Goal: Ask a question

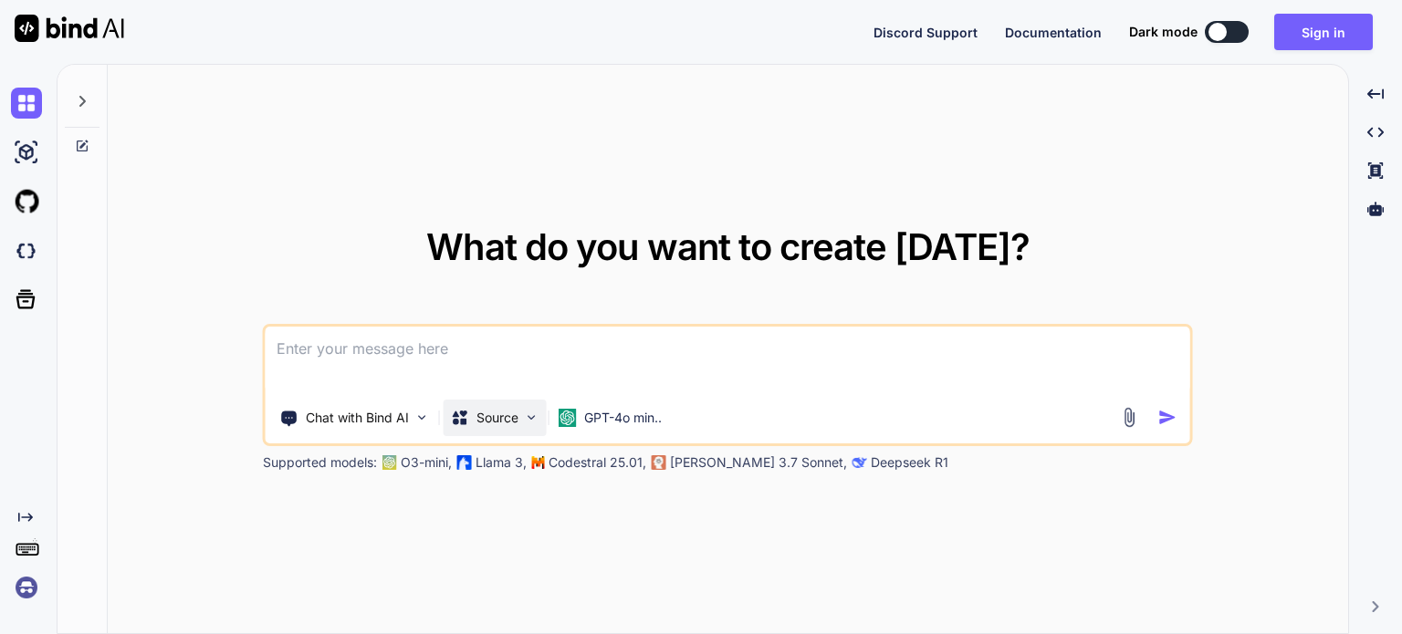
click at [534, 421] on img at bounding box center [532, 418] width 16 height 16
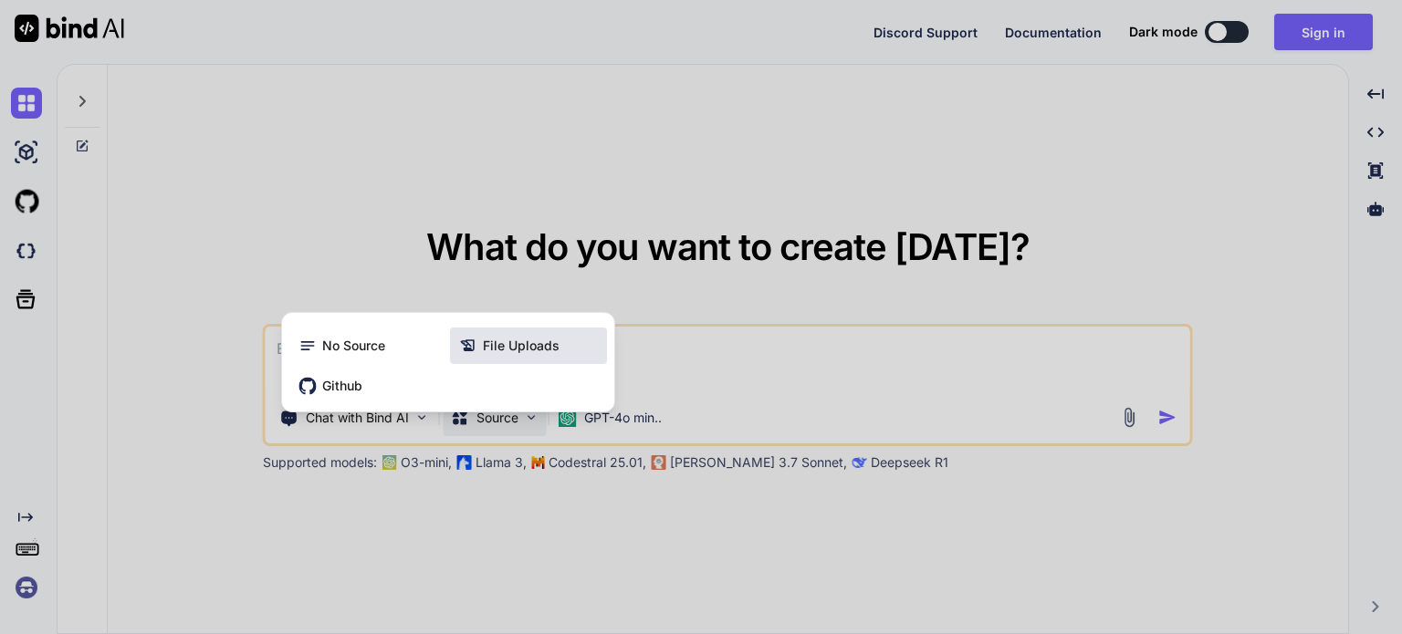
click at [533, 334] on div "File Uploads" at bounding box center [528, 346] width 157 height 37
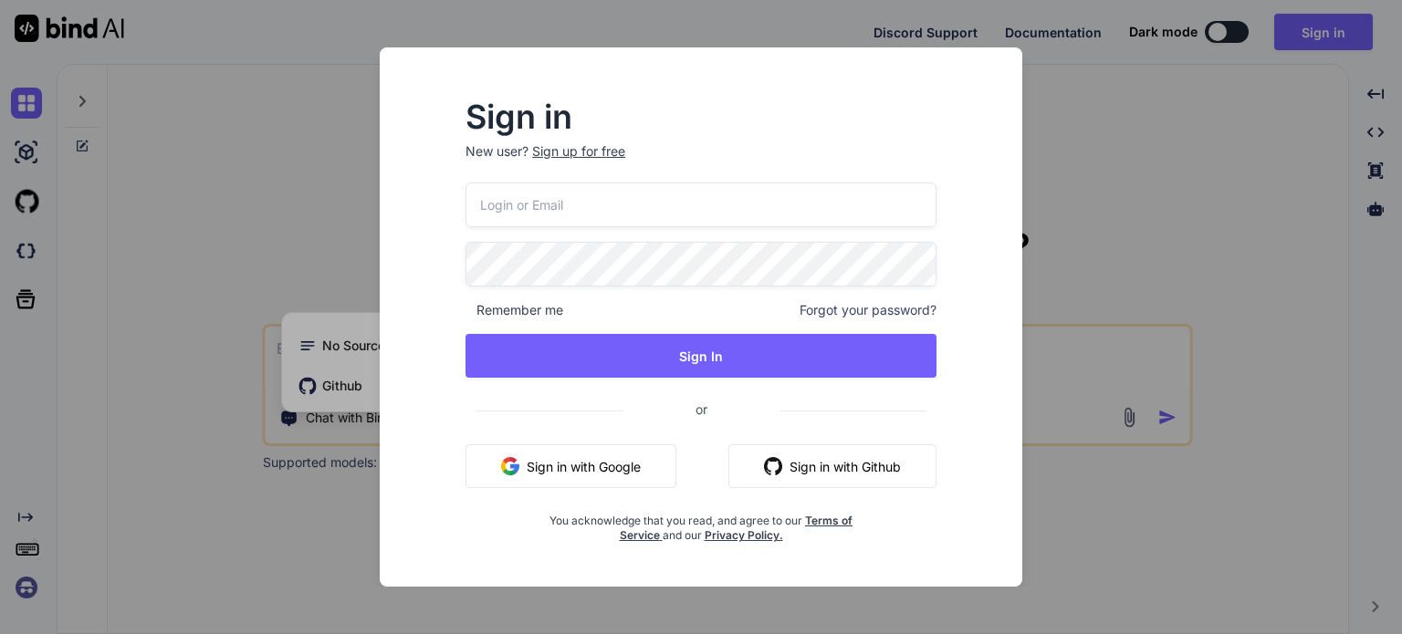
click at [563, 463] on button "Sign in with Google" at bounding box center [571, 467] width 211 height 44
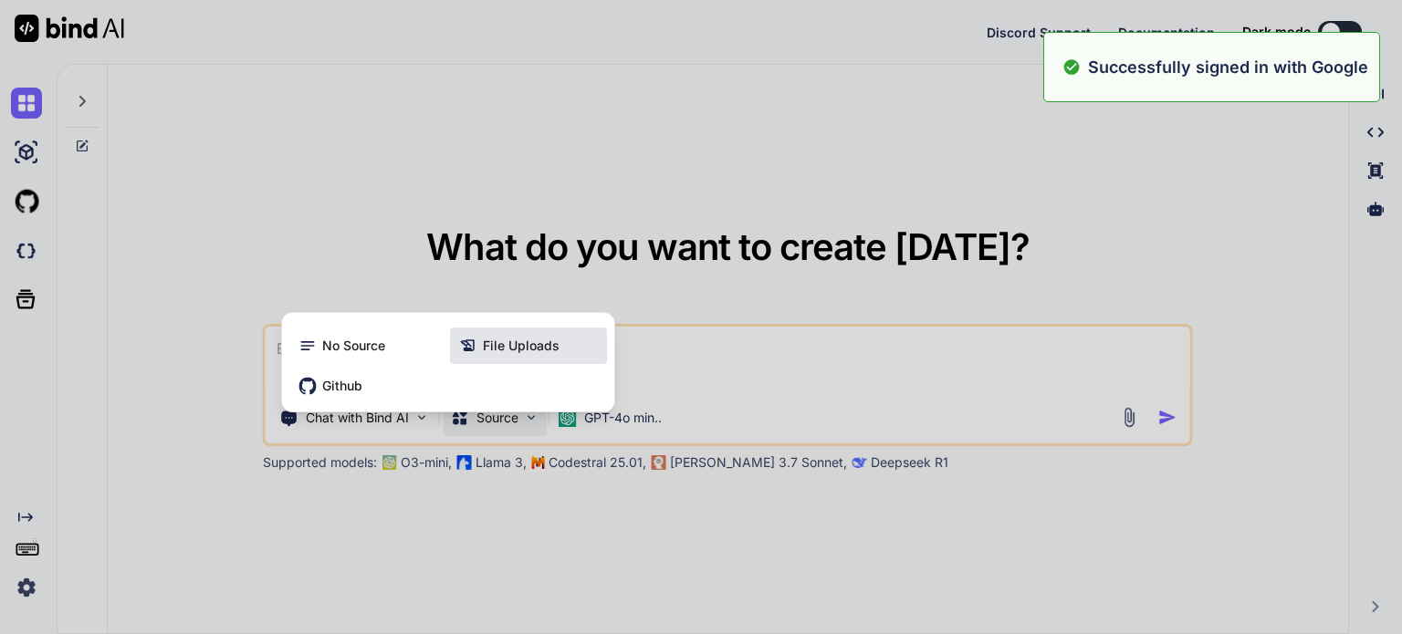
click at [487, 351] on span "File Uploads" at bounding box center [521, 346] width 77 height 18
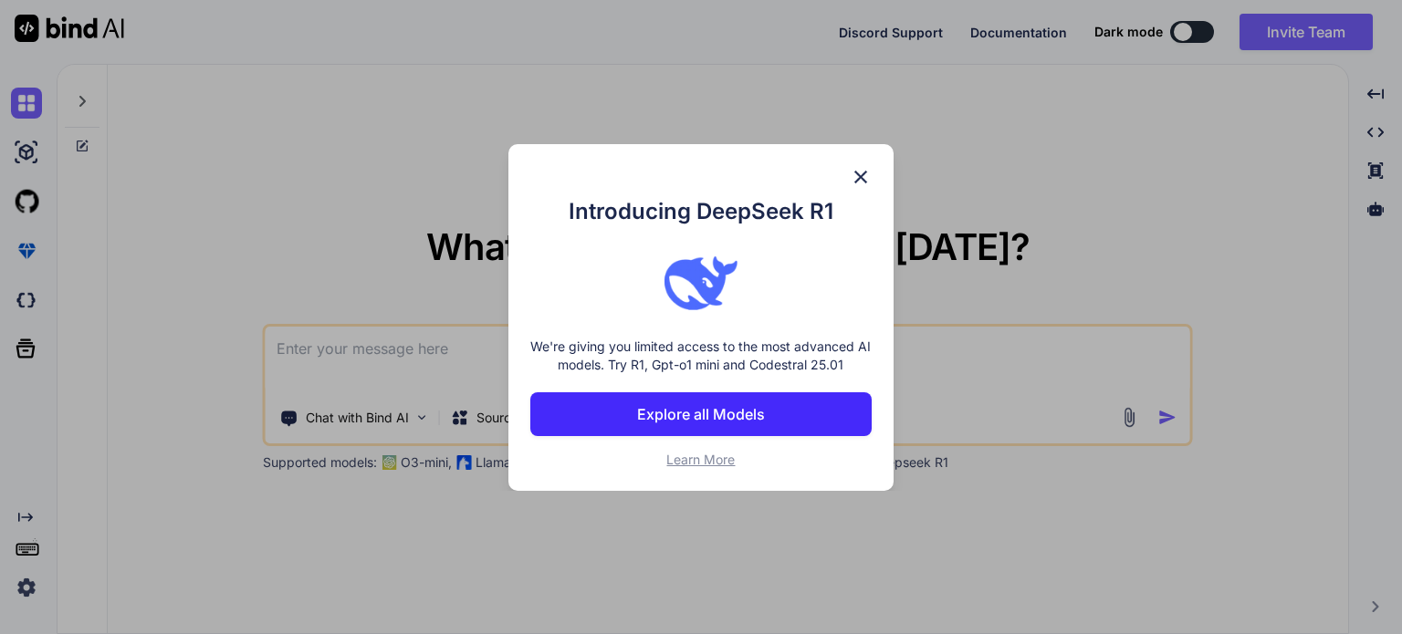
click at [854, 174] on img at bounding box center [861, 177] width 22 height 22
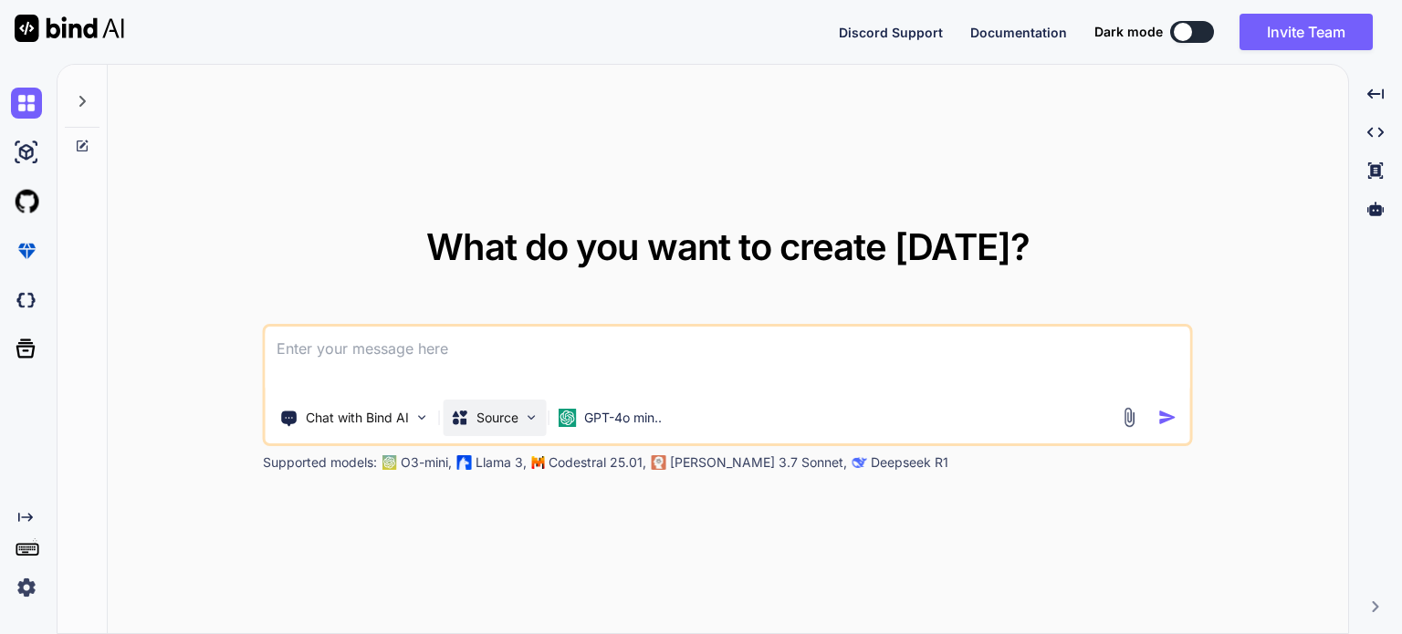
click at [485, 419] on p "Source" at bounding box center [498, 418] width 42 height 18
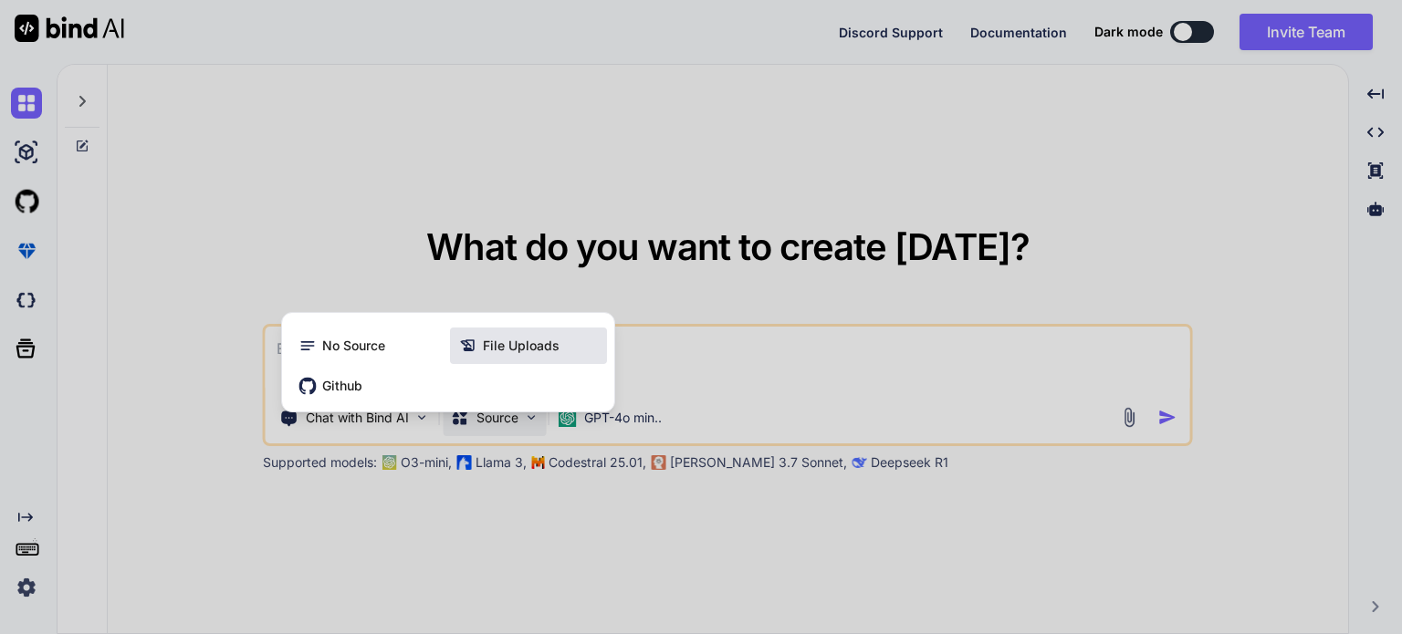
click at [491, 342] on span "File Uploads" at bounding box center [521, 346] width 77 height 18
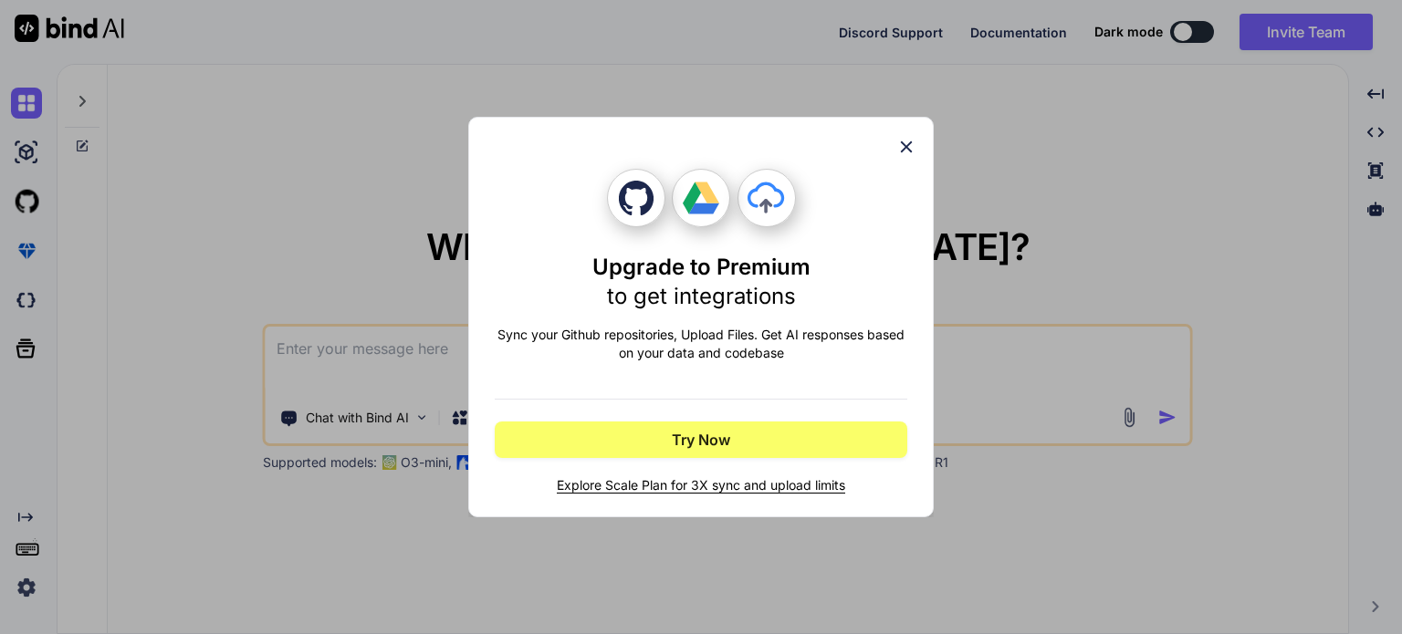
click at [906, 152] on icon at bounding box center [906, 147] width 20 height 20
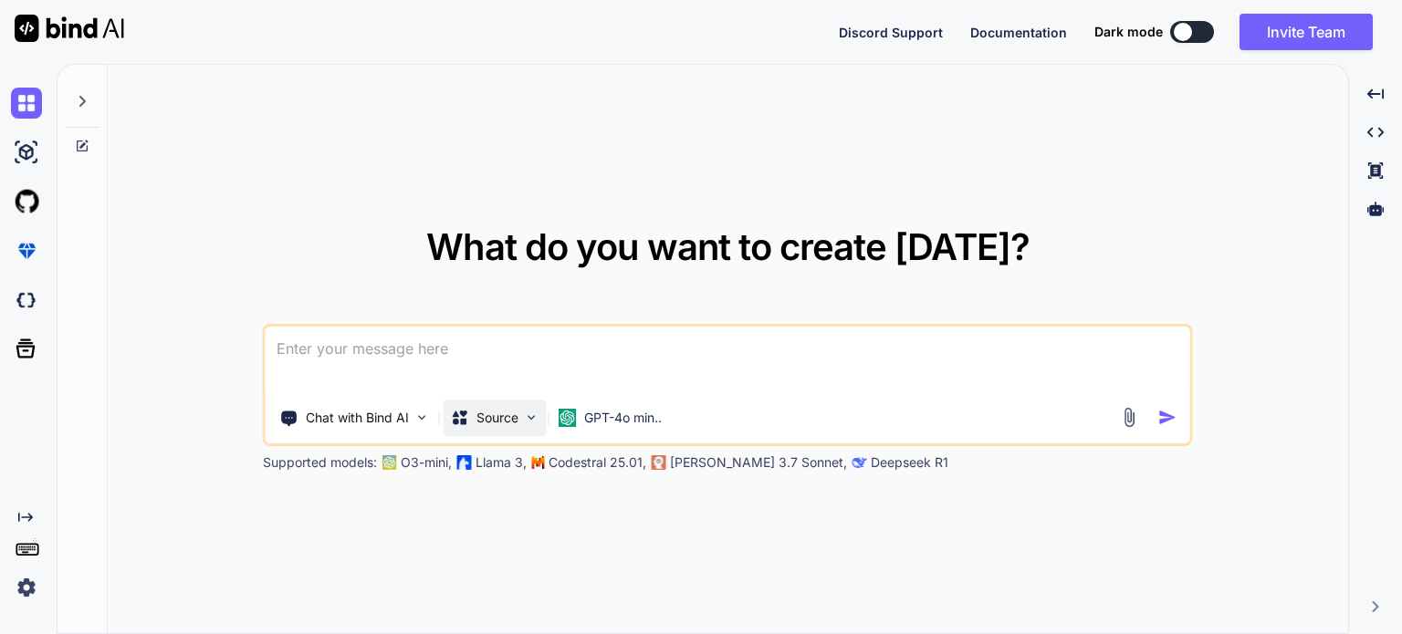
click at [486, 428] on div "Source" at bounding box center [495, 418] width 103 height 37
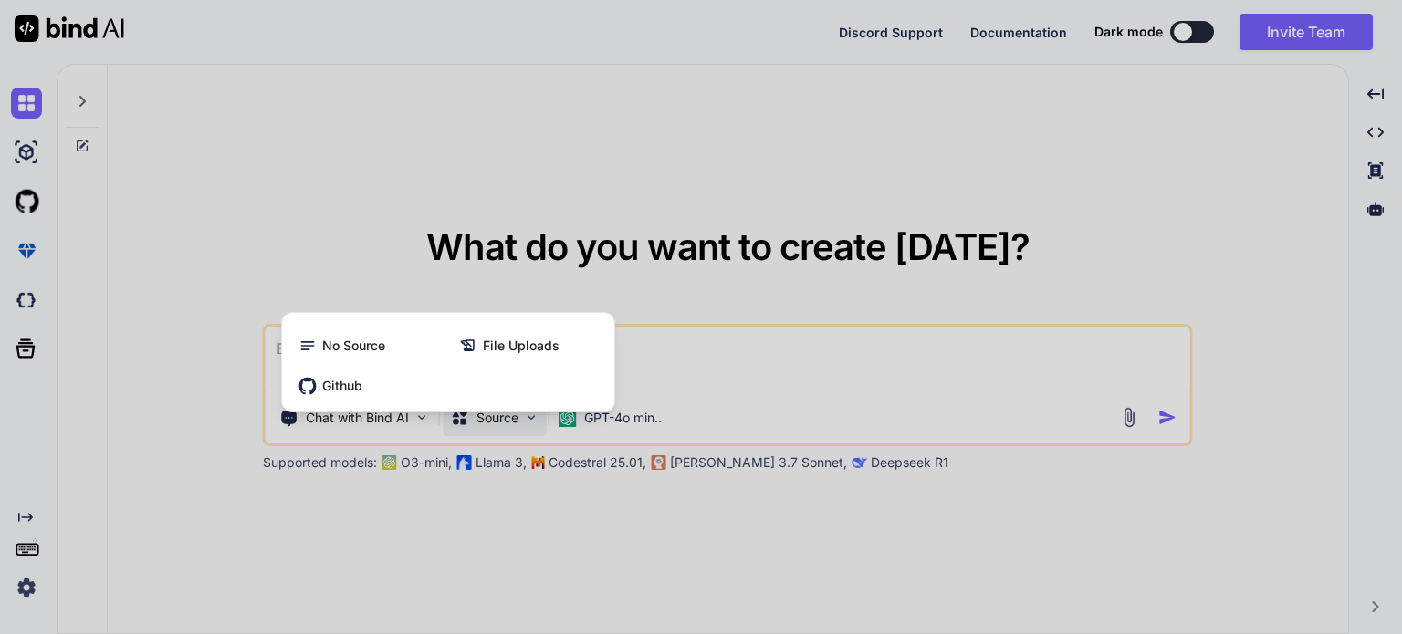
click at [517, 322] on div "No Source File Uploads Github" at bounding box center [448, 365] width 332 height 91
click at [513, 339] on span "File Uploads" at bounding box center [521, 346] width 77 height 18
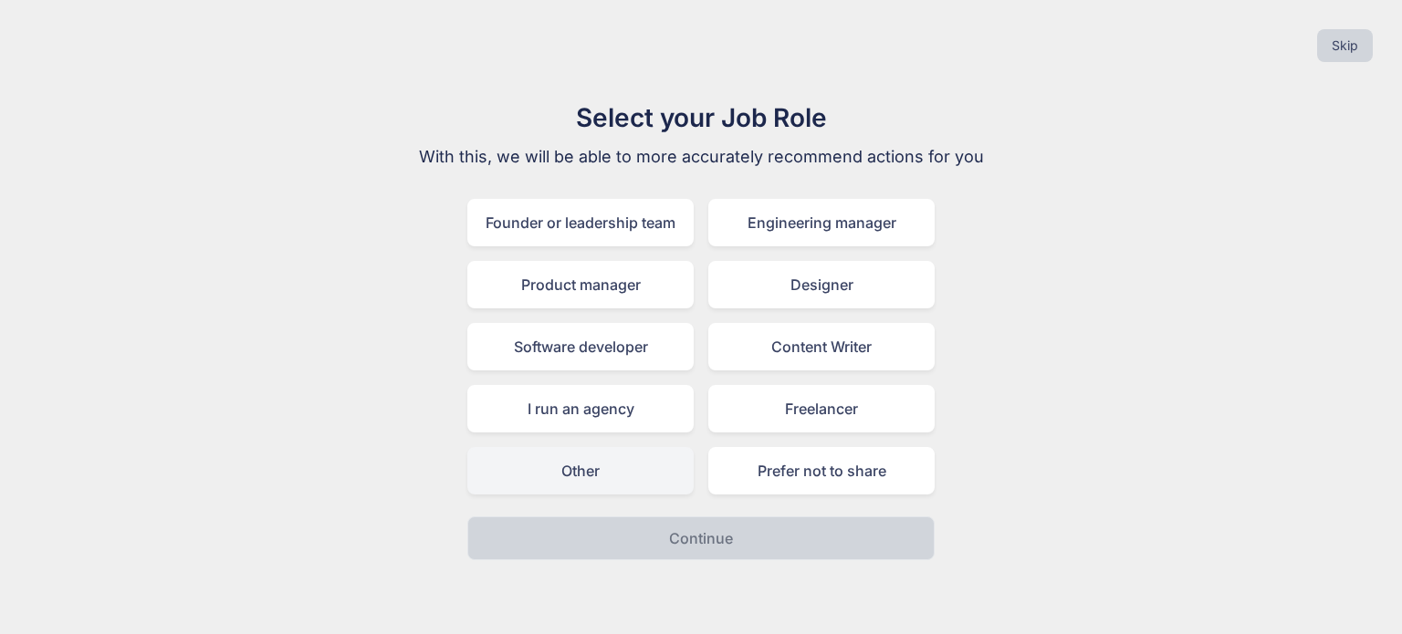
click at [562, 484] on div "Other" at bounding box center [580, 470] width 226 height 47
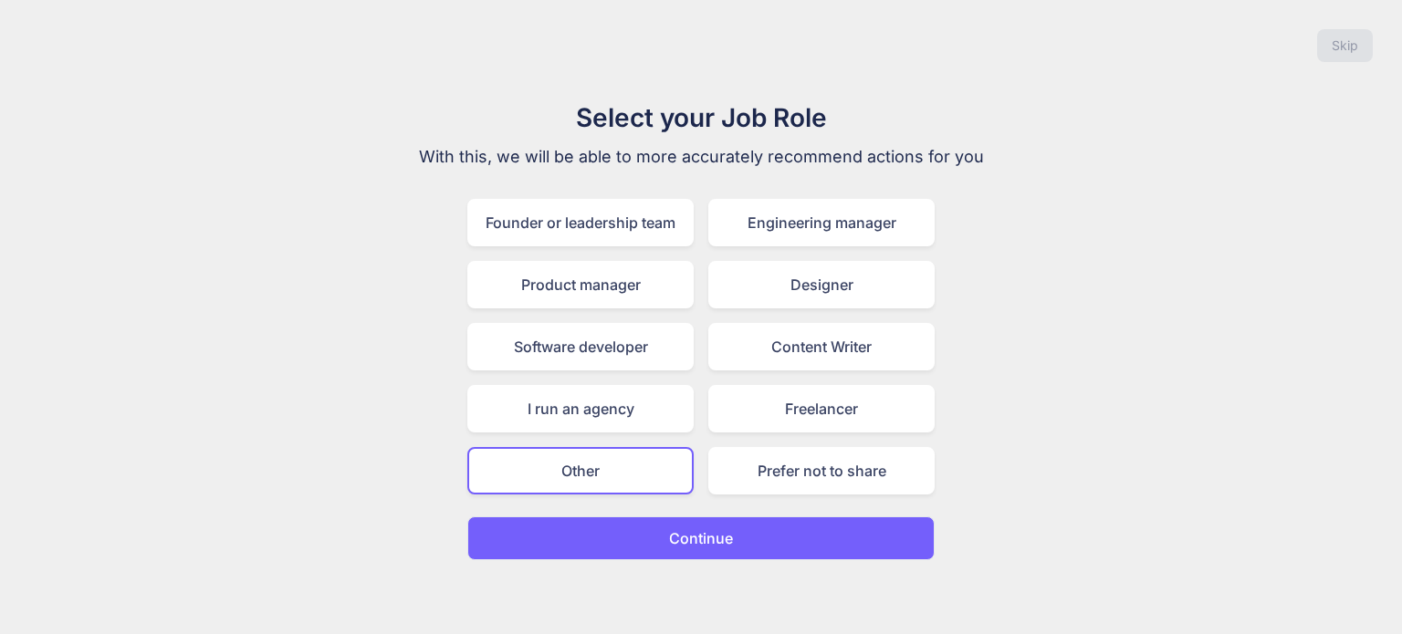
click at [646, 508] on div "Select your Job Role With this, we will be able to more accurately recommend ac…" at bounding box center [700, 330] width 613 height 462
click at [634, 540] on button "Continue" at bounding box center [700, 539] width 467 height 44
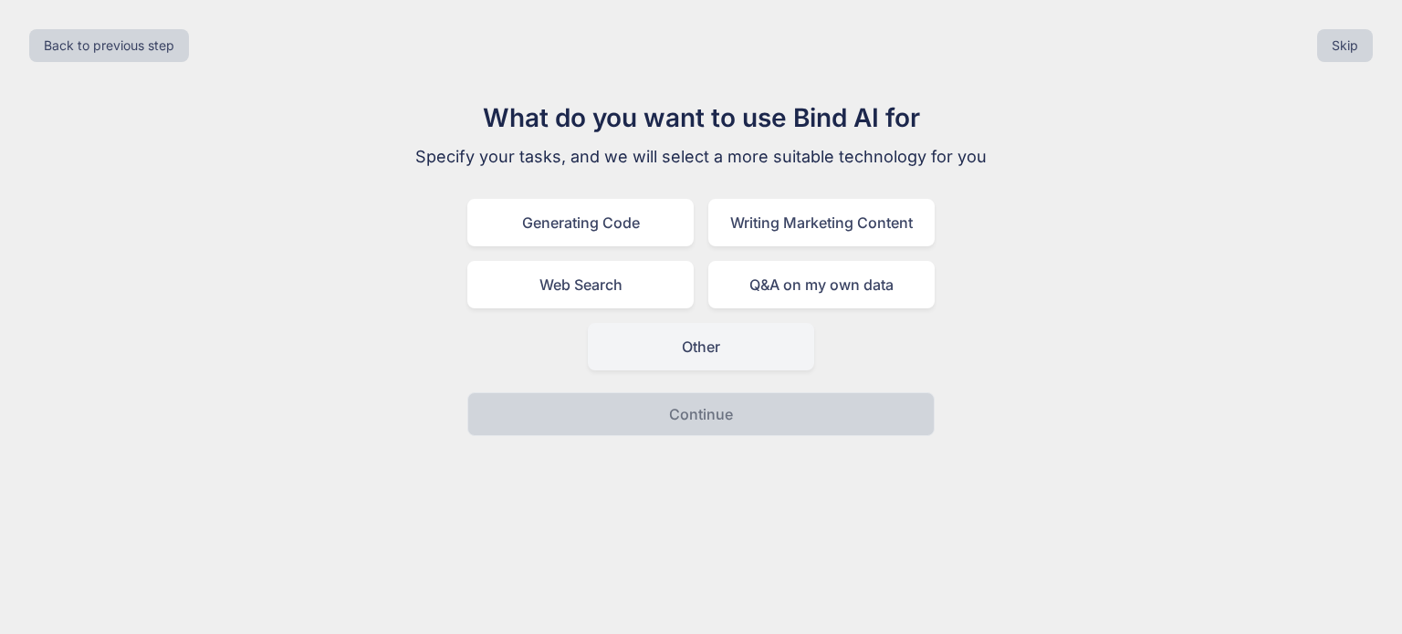
click at [622, 364] on div "Other" at bounding box center [701, 346] width 226 height 47
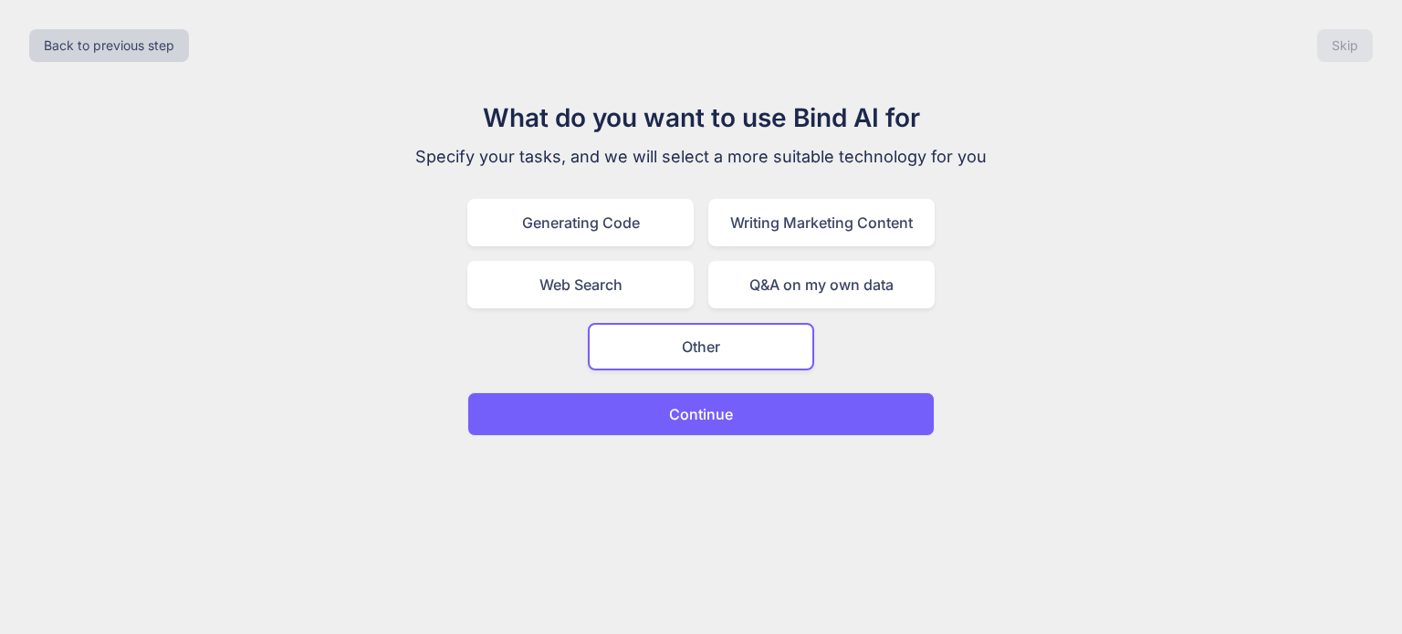
click at [623, 422] on button "Continue" at bounding box center [700, 415] width 467 height 44
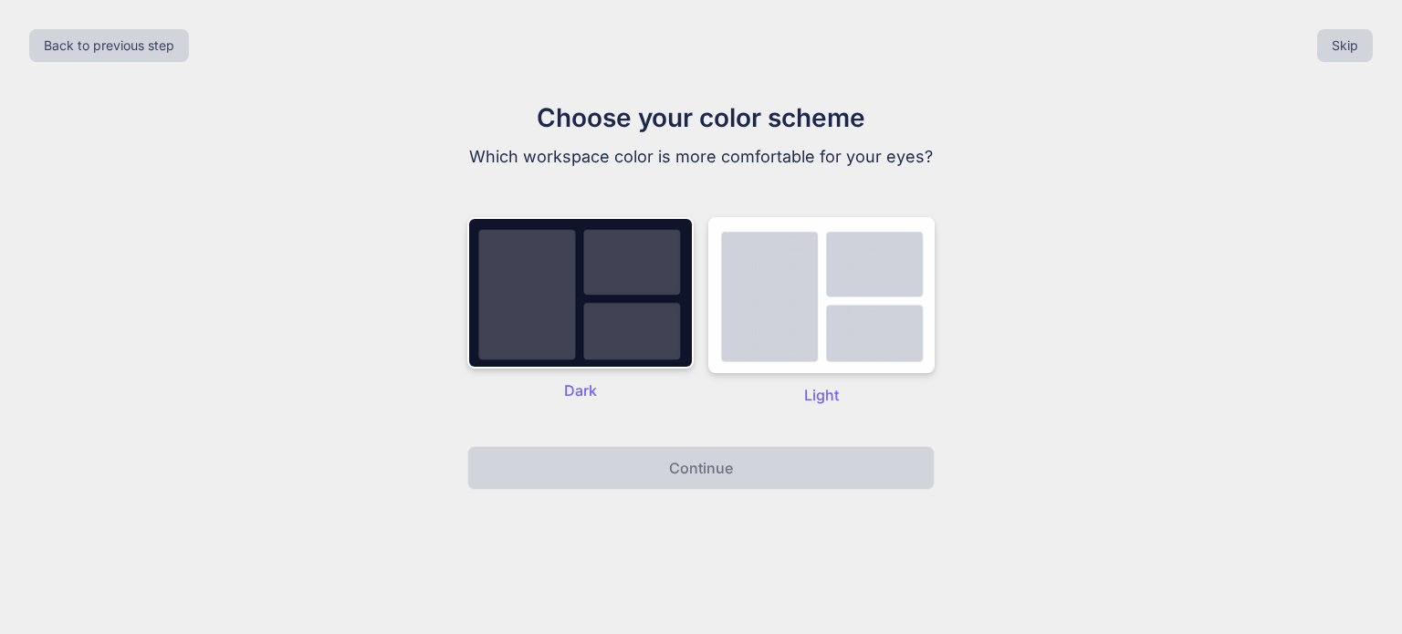
click at [575, 368] on img at bounding box center [580, 293] width 226 height 152
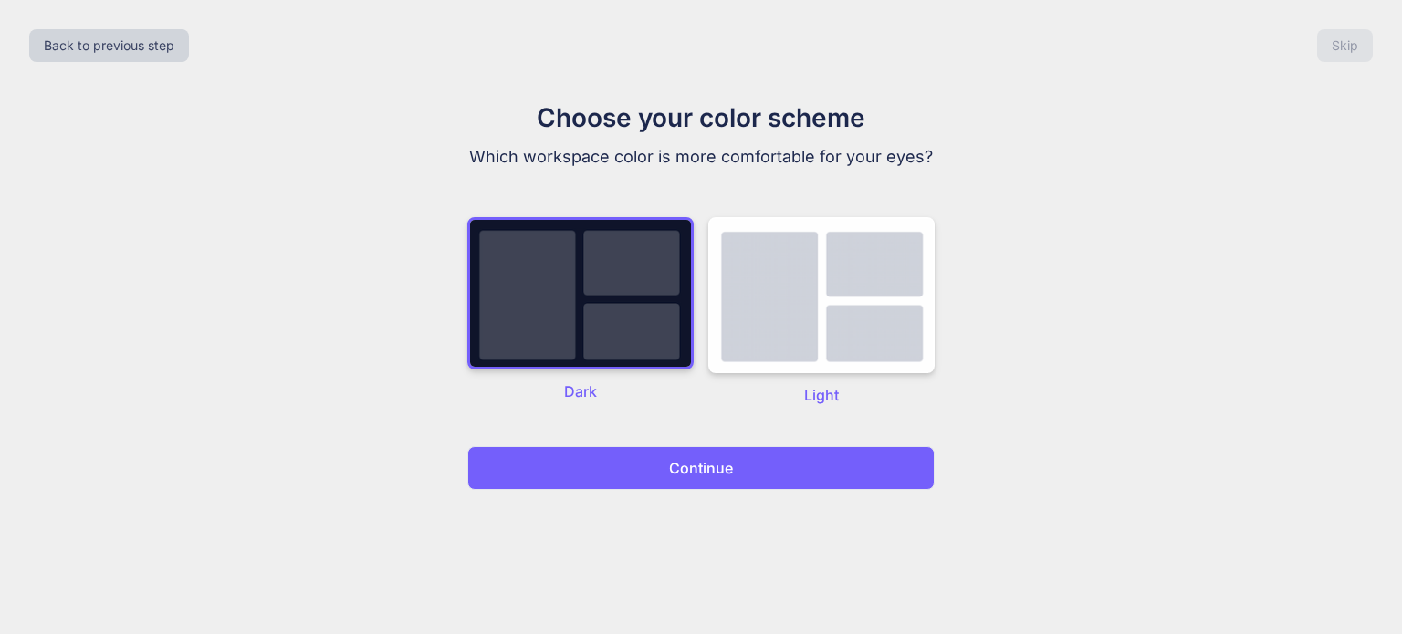
click at [604, 479] on button "Continue" at bounding box center [700, 468] width 467 height 44
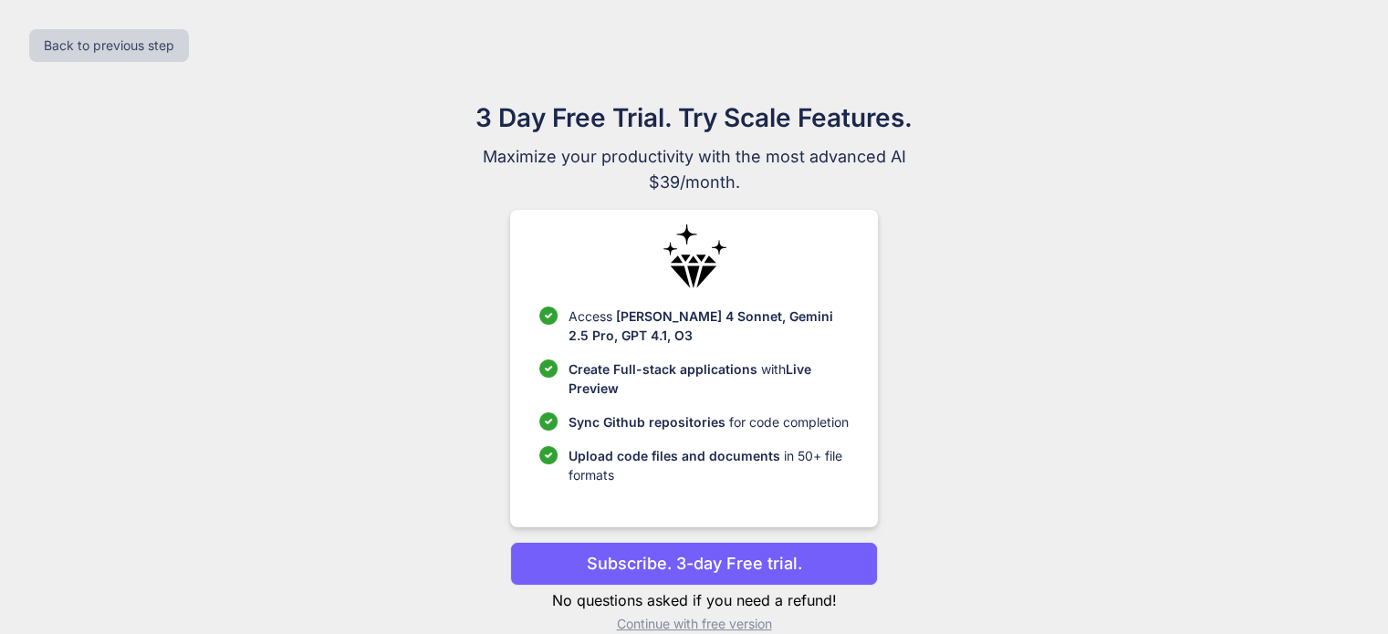
scroll to position [27, 0]
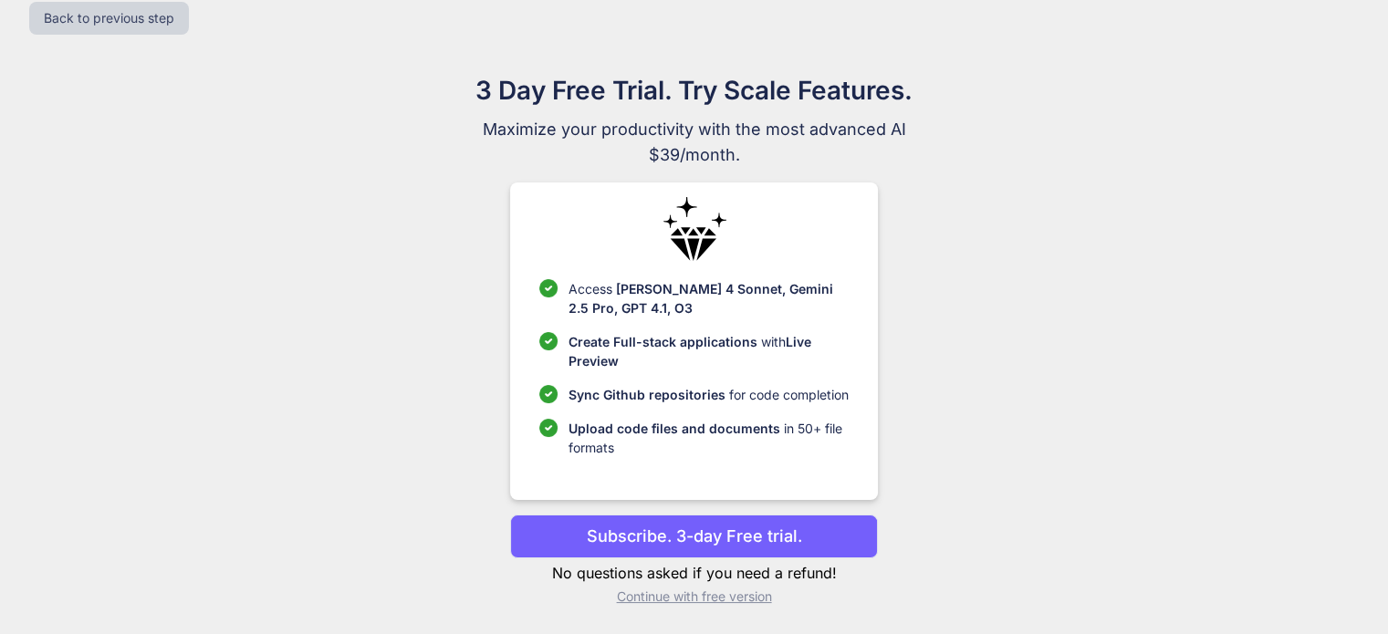
click at [658, 593] on p "Continue with free version" at bounding box center [694, 597] width 368 height 18
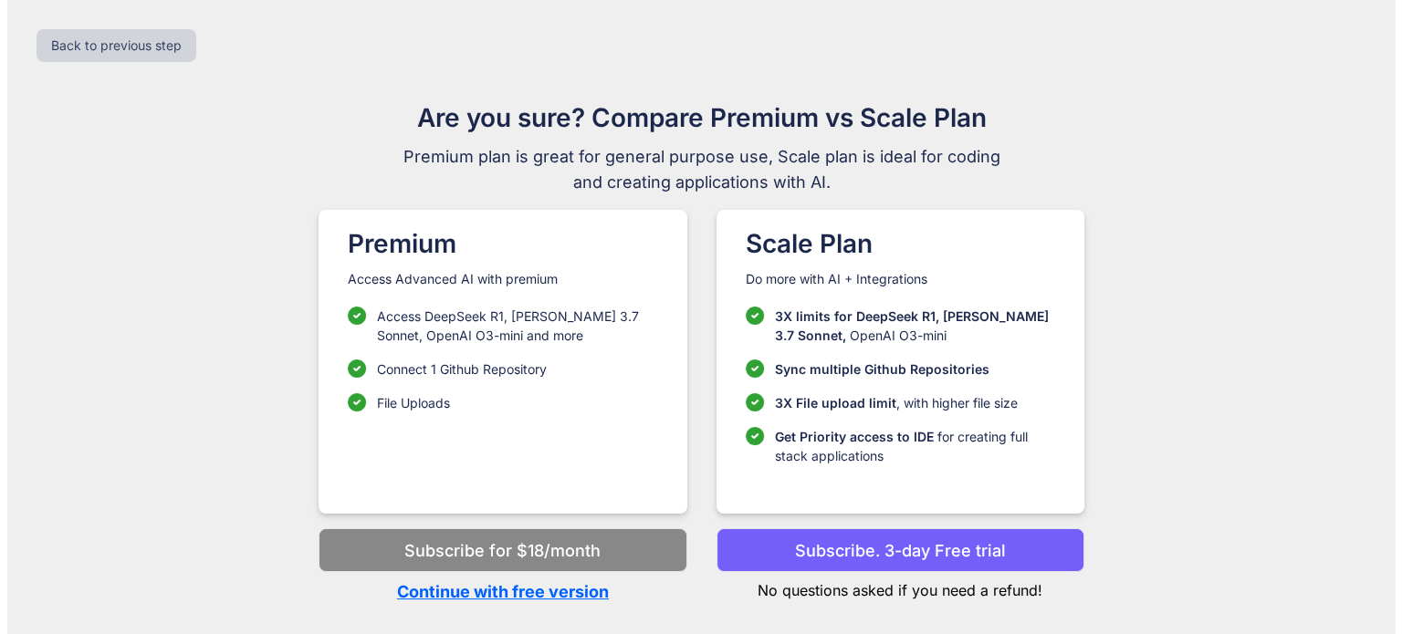
scroll to position [0, 0]
click at [537, 594] on p "Continue with free version" at bounding box center [503, 592] width 368 height 25
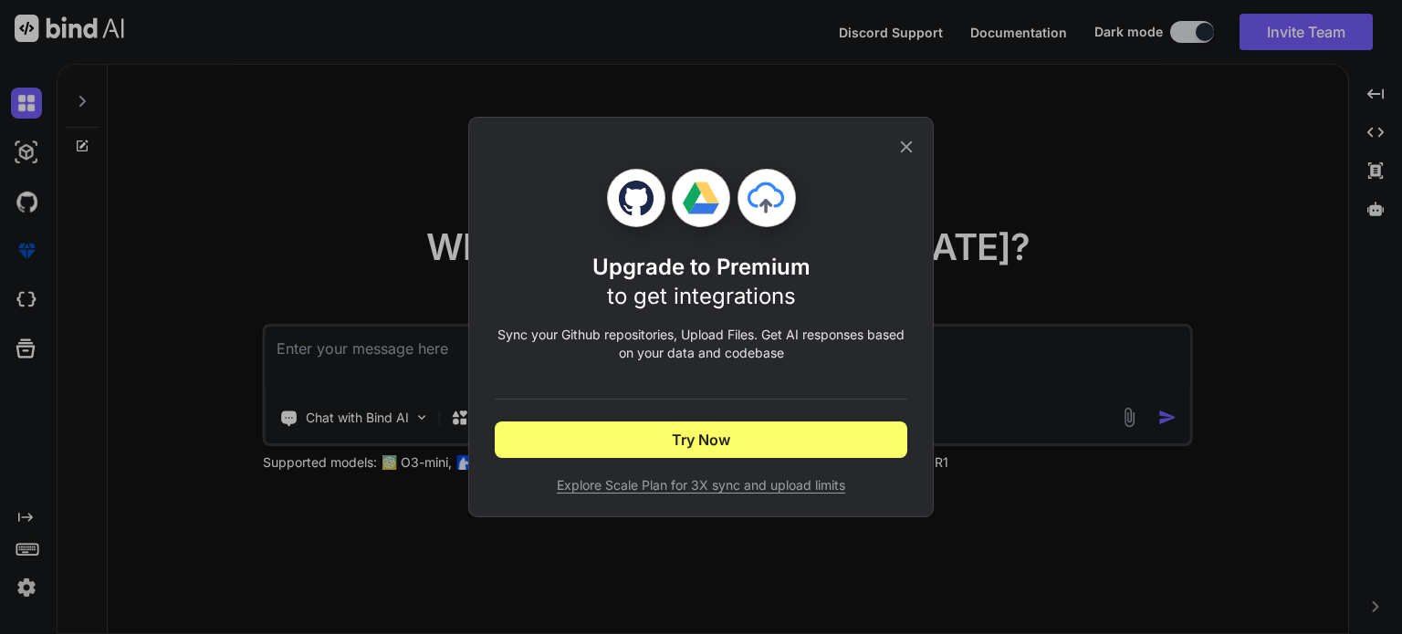
click at [899, 150] on icon at bounding box center [906, 147] width 20 height 20
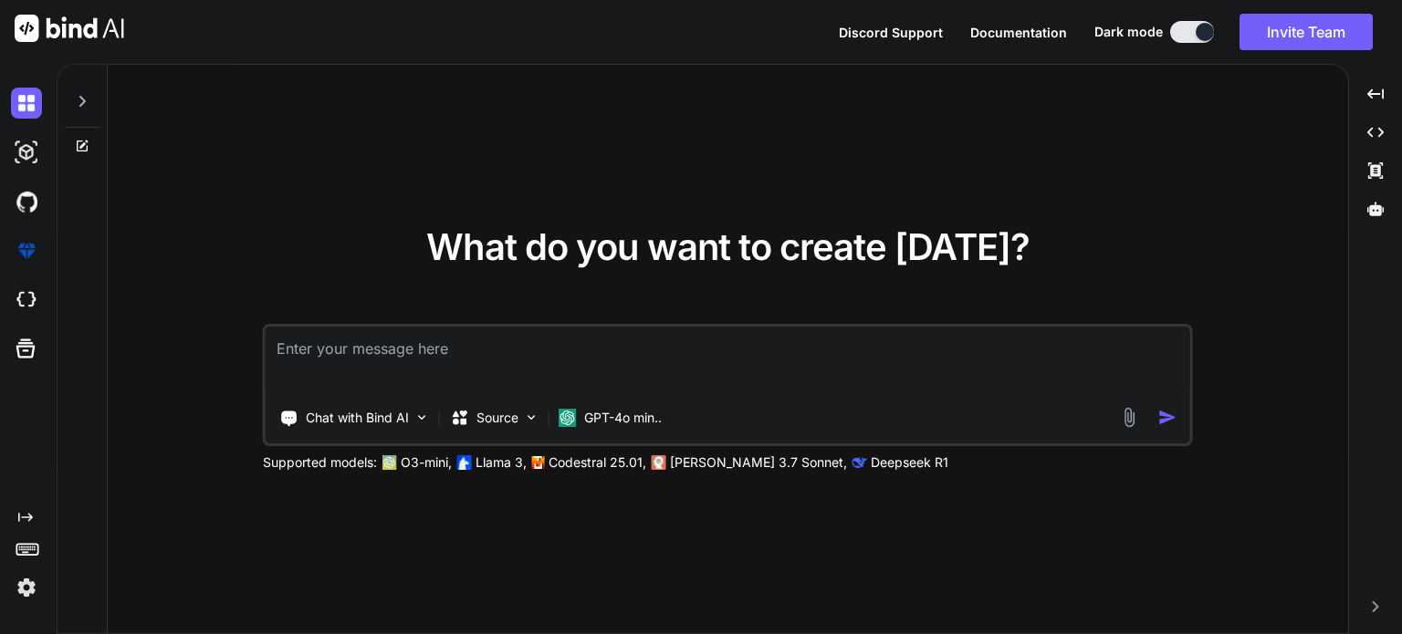
click at [387, 350] on textarea at bounding box center [728, 361] width 925 height 68
click at [496, 353] on textarea at bounding box center [728, 361] width 925 height 68
paste textarea "I have a set of buttons arranged in a circle, the button on the right hand side…"
type textarea "x"
type textarea "I have a set of buttons arranged in a circle, the button on the right hand side…"
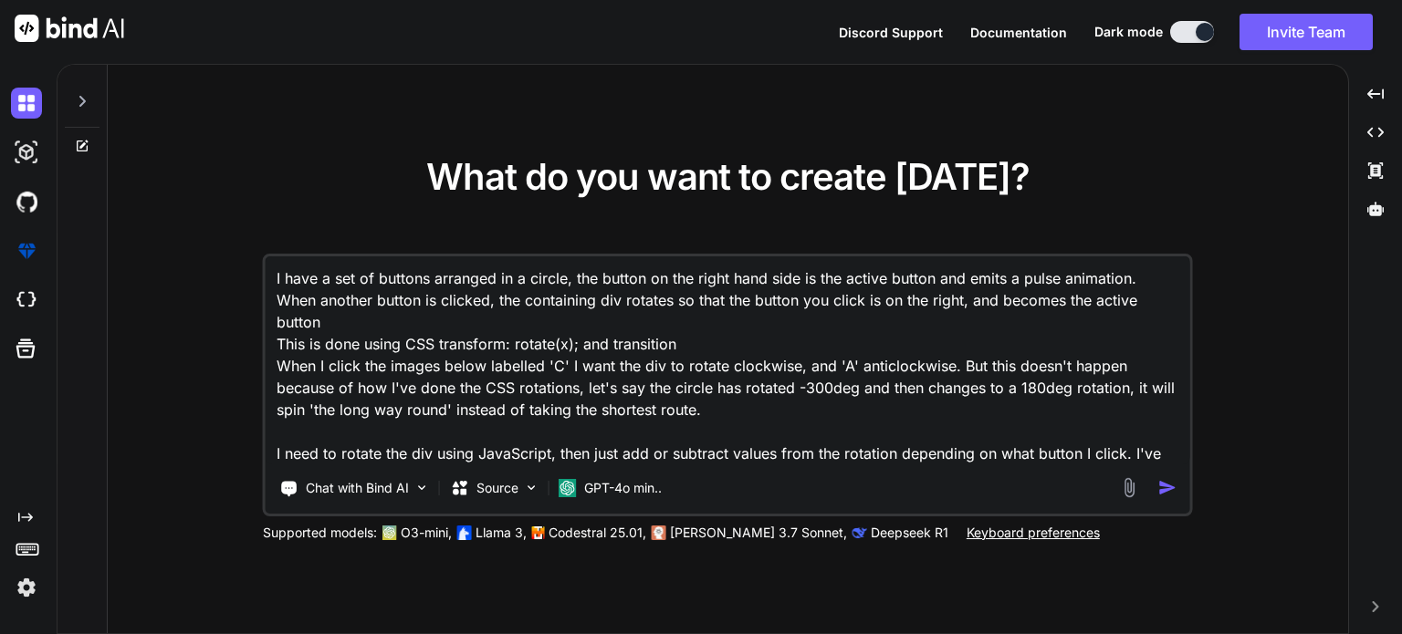
scroll to position [20, 0]
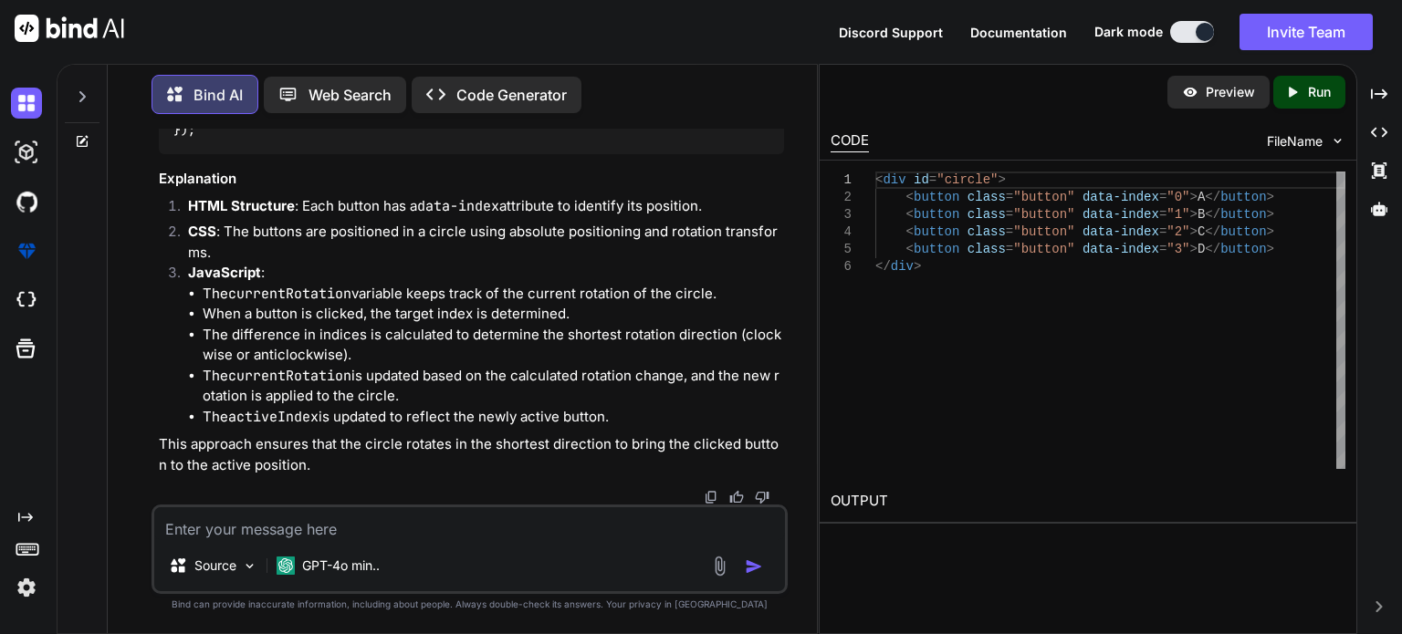
scroll to position [1618, 0]
drag, startPoint x: 942, startPoint y: 509, endPoint x: 975, endPoint y: 553, distance: 54.8
click at [975, 553] on div "Preview Created with Pixso. Run CODE FileName 1 2 3 4 5 6 < div id = "circle" >…" at bounding box center [1088, 349] width 539 height 571
click at [1183, 105] on div "Preview" at bounding box center [1219, 92] width 102 height 33
click at [1332, 95] on div "Created with Pixso. Run" at bounding box center [1309, 92] width 72 height 33
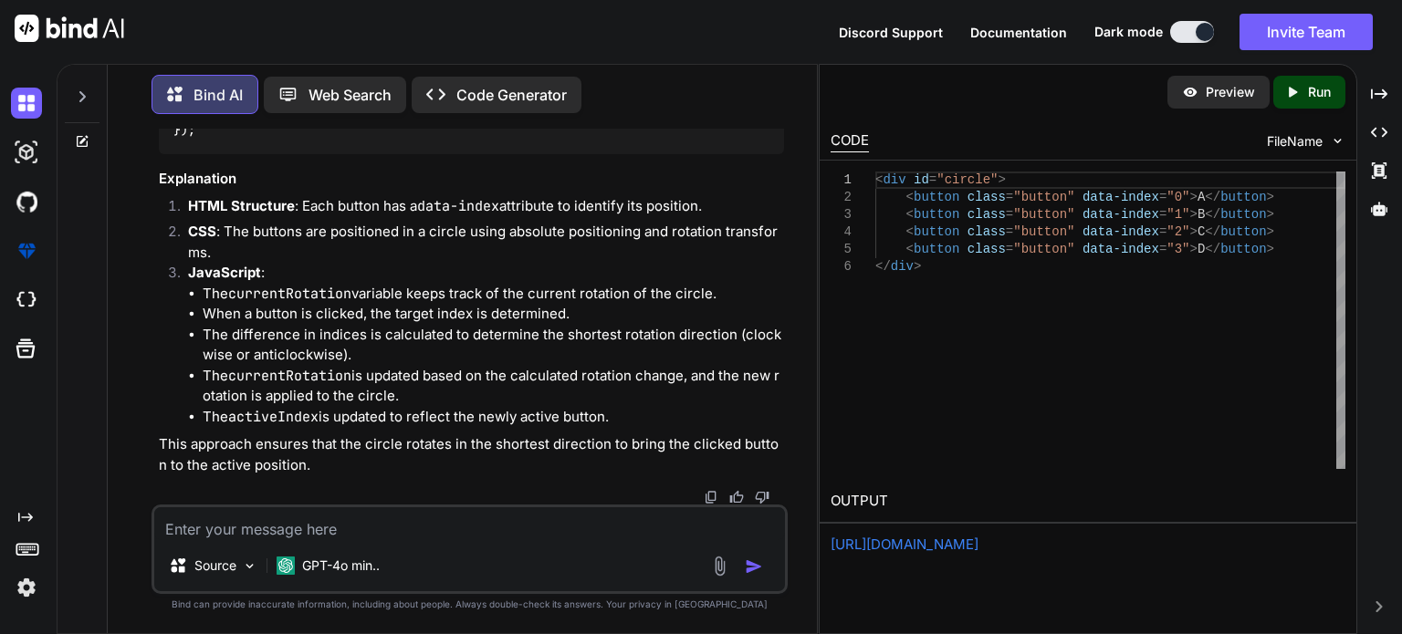
click at [979, 545] on link "[URL][DOMAIN_NAME]" at bounding box center [905, 544] width 148 height 17
click at [390, 521] on textarea at bounding box center [469, 524] width 631 height 33
type textarea "x"
type textarea "g"
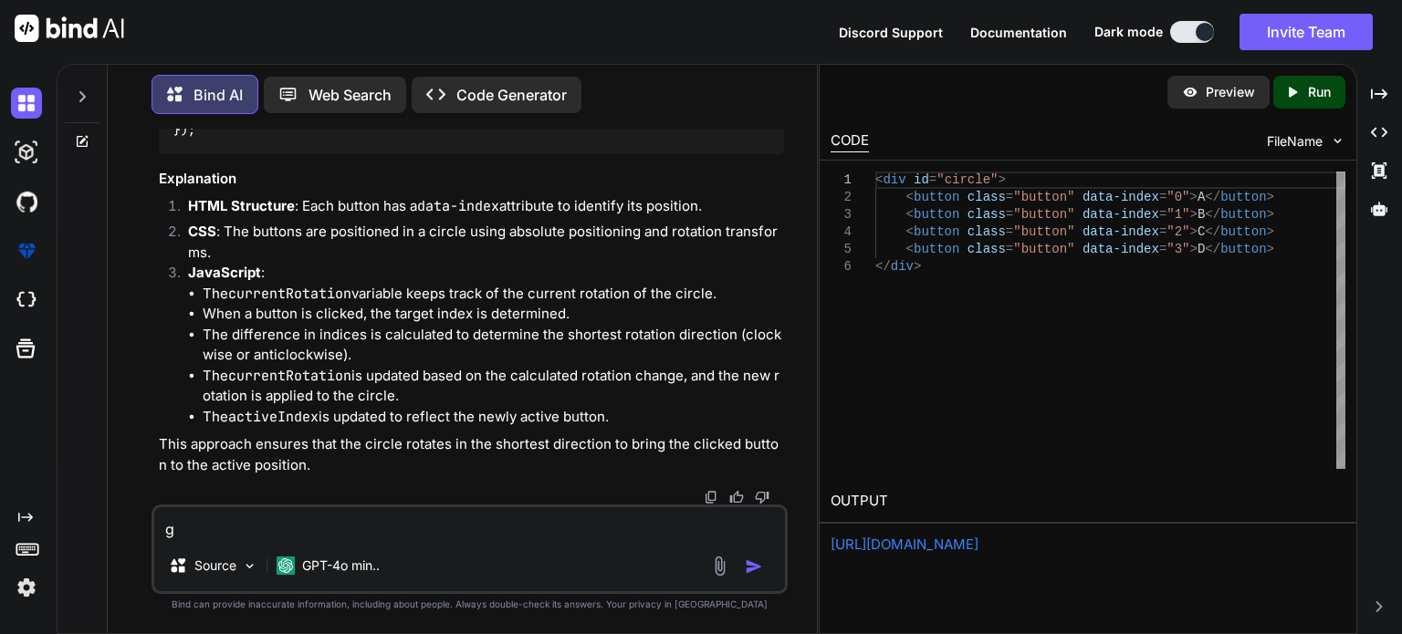
type textarea "x"
type textarea "gi"
type textarea "x"
type textarea "giv"
type textarea "x"
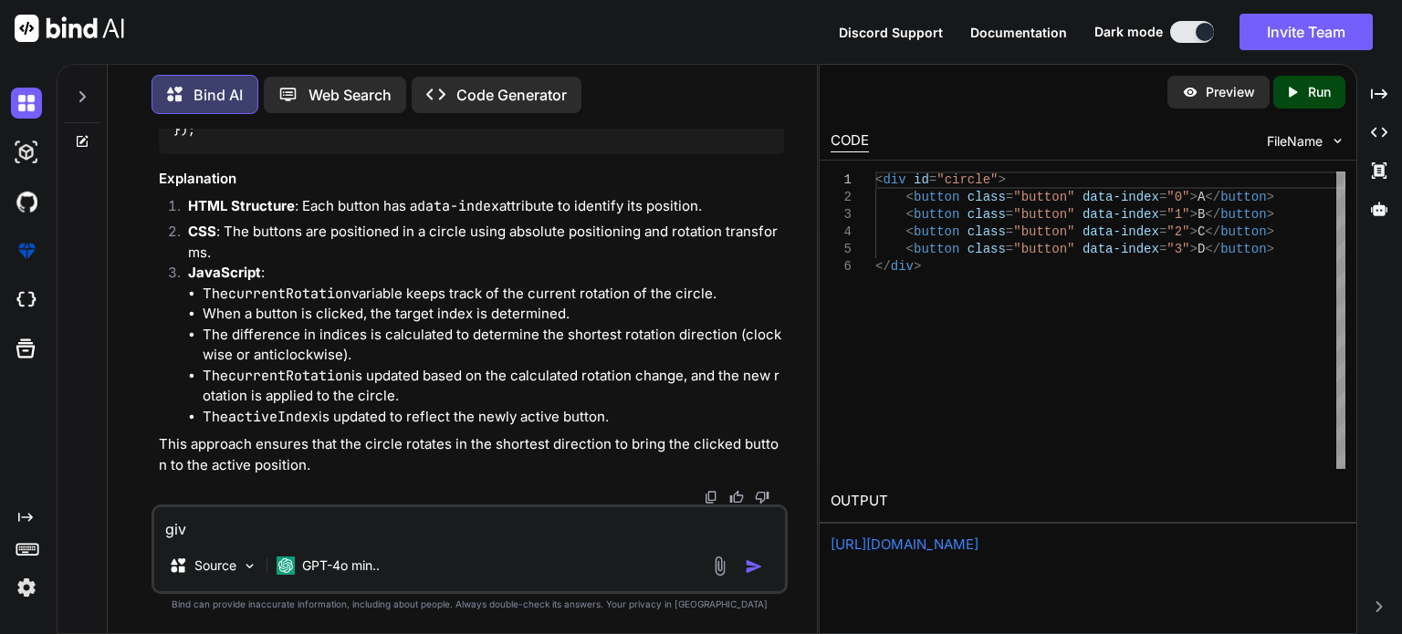
type textarea "give"
type textarea "x"
type textarea "give"
type textarea "x"
type textarea "give m"
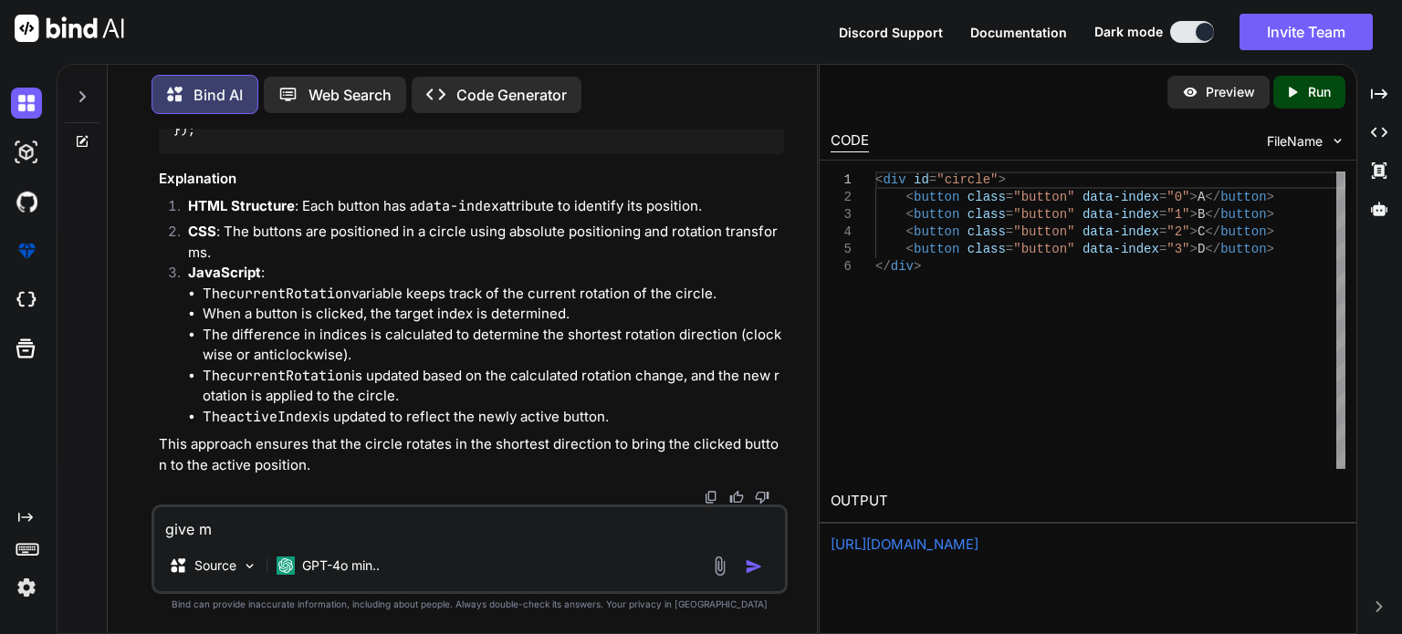
type textarea "x"
type textarea "give me"
type textarea "x"
type textarea "give me"
type textarea "x"
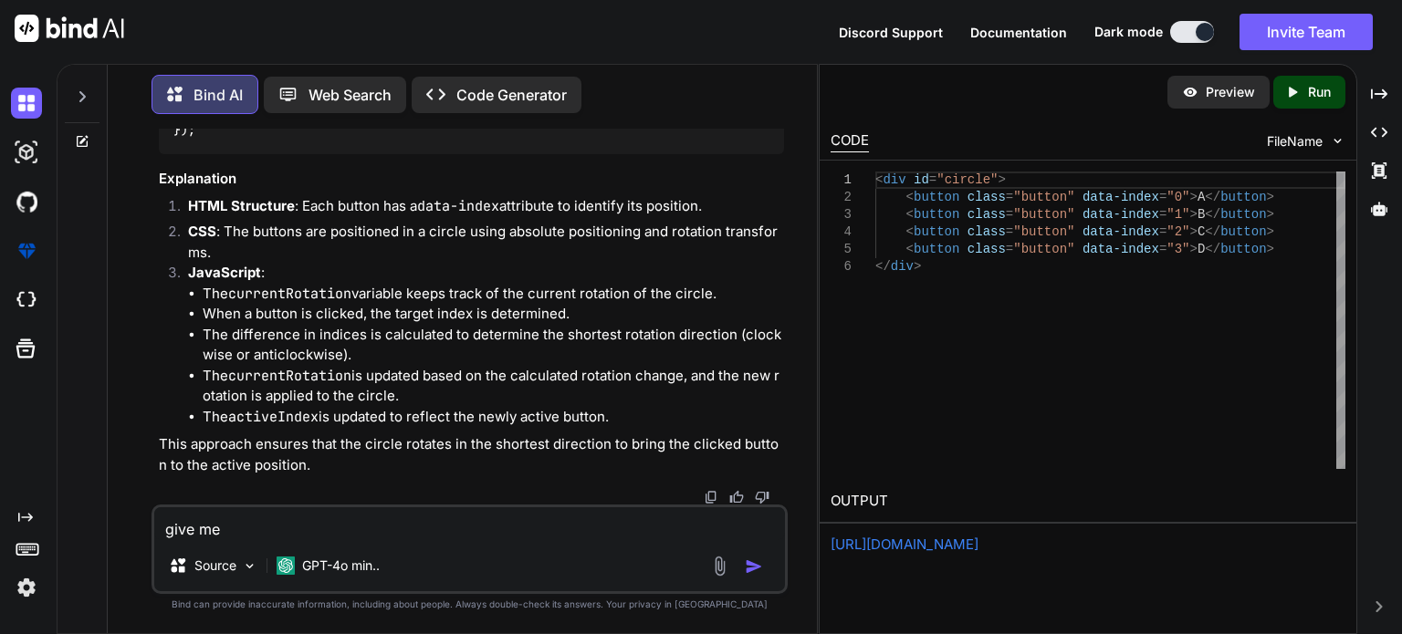
type textarea "give me t"
type textarea "x"
type textarea "give me th"
type textarea "x"
type textarea "give me the"
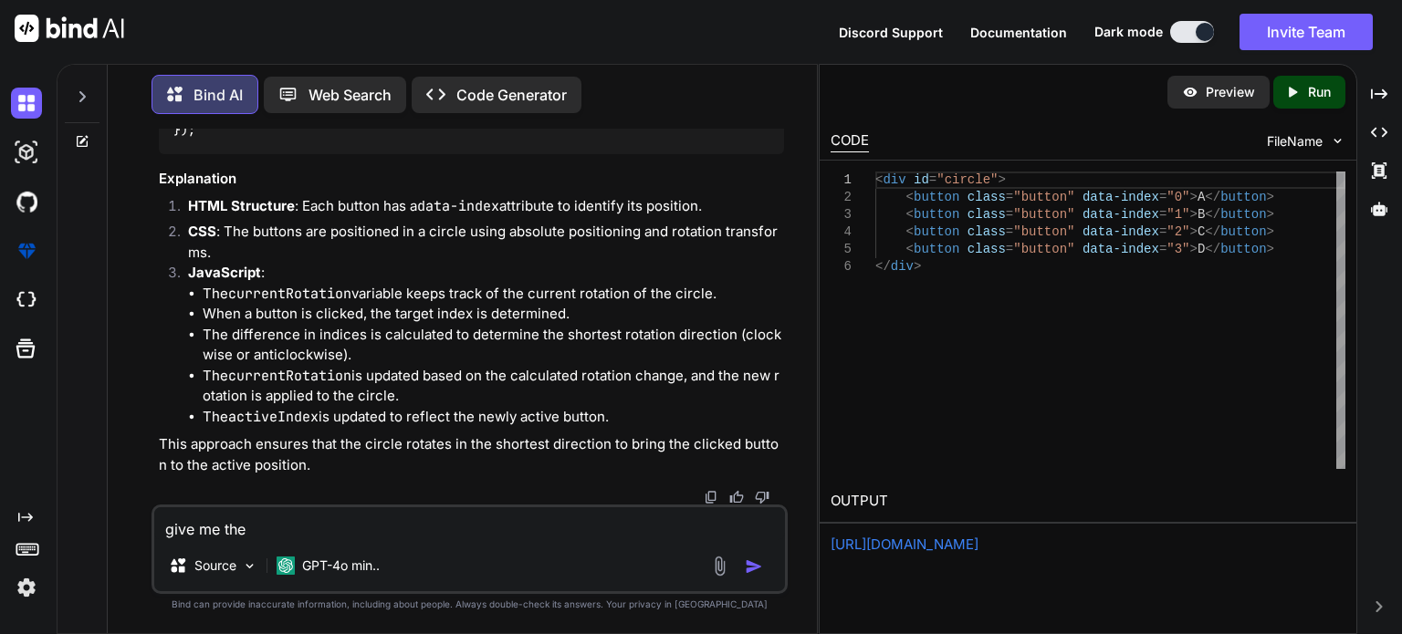
type textarea "x"
type textarea "give me the"
type textarea "x"
type textarea "give me the c"
type textarea "x"
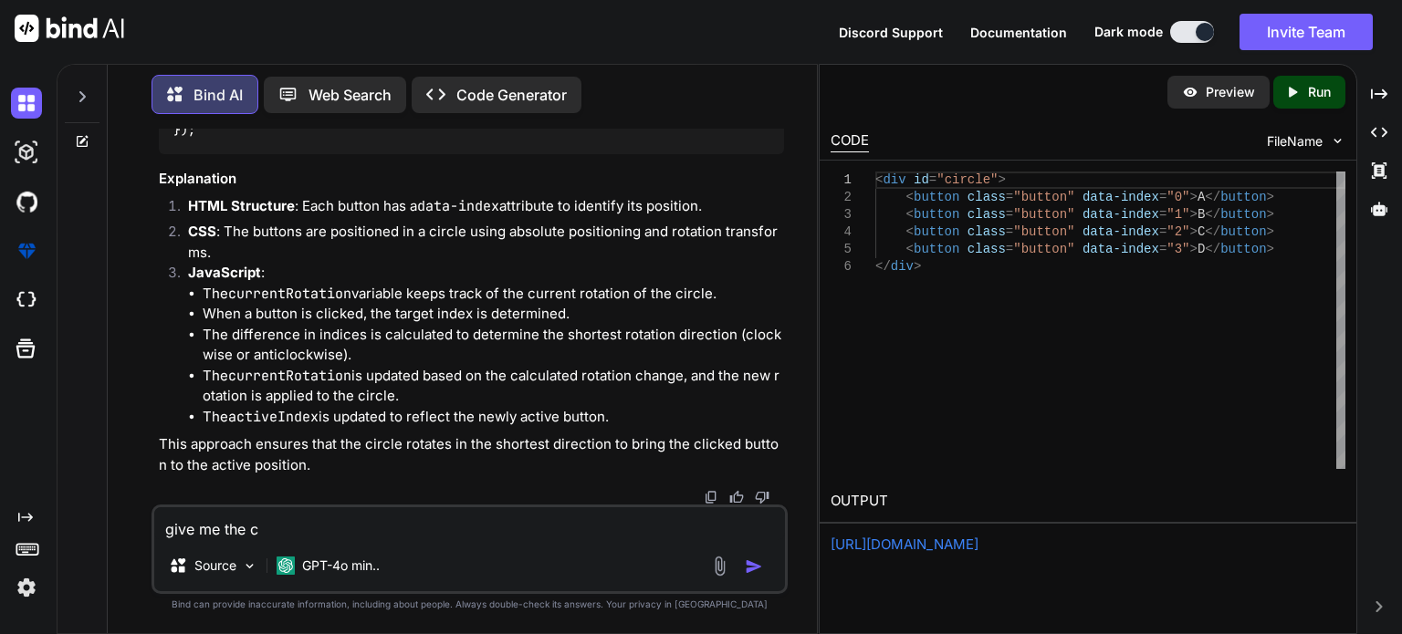
type textarea "give me the co"
type textarea "x"
type textarea "give me the com"
type textarea "x"
type textarea "give me the comp"
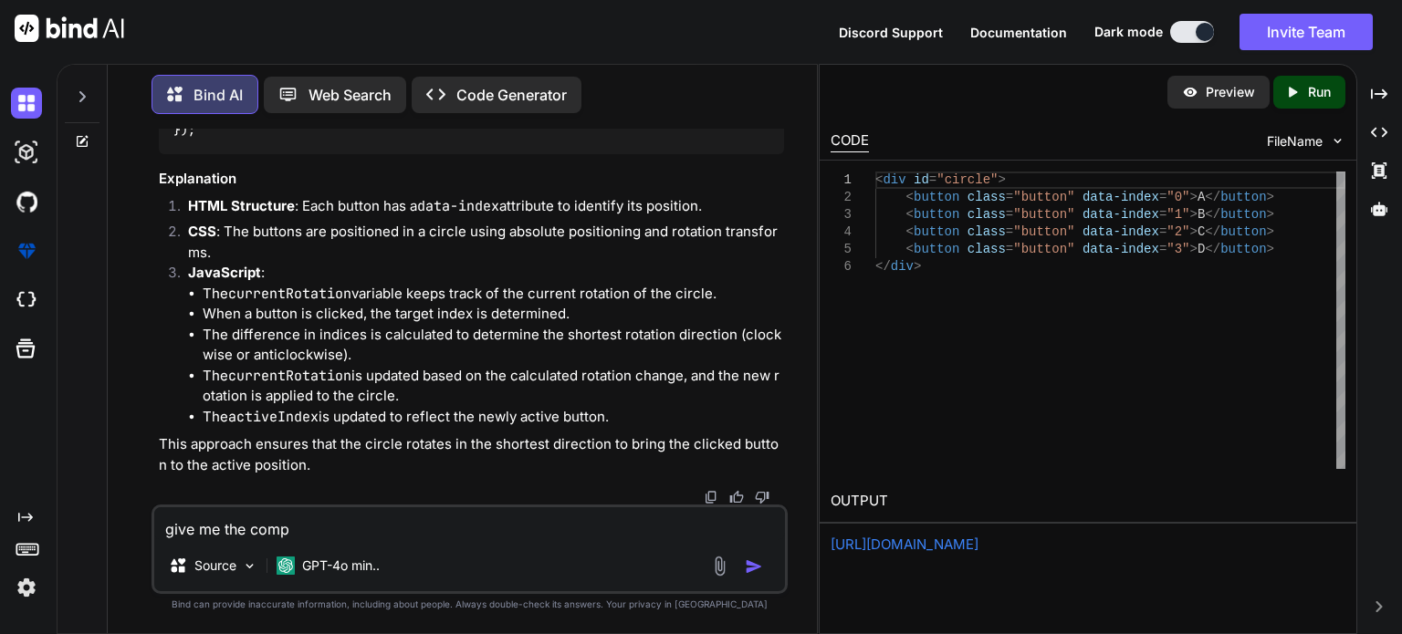
type textarea "x"
type textarea "give me the compl"
type textarea "x"
type textarea "give me the comple"
type textarea "x"
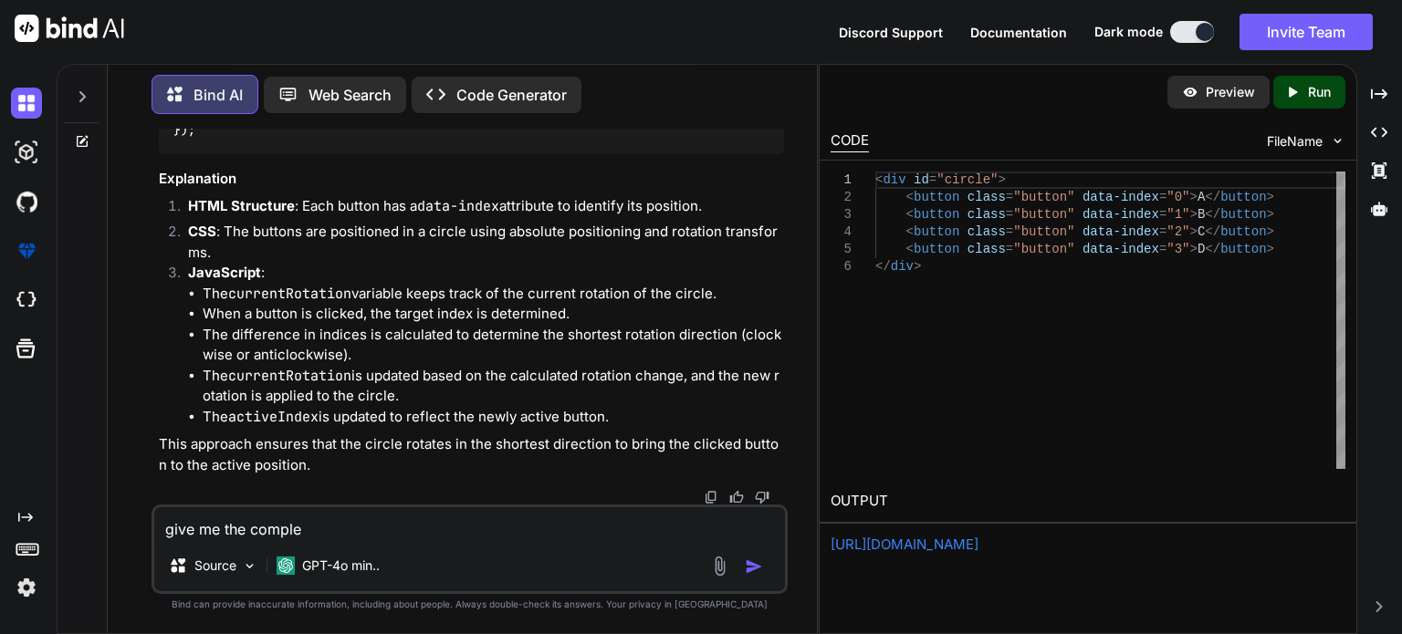
type textarea "give me the complet"
type textarea "x"
type textarea "give me the complete"
type textarea "x"
type textarea "give me the complete"
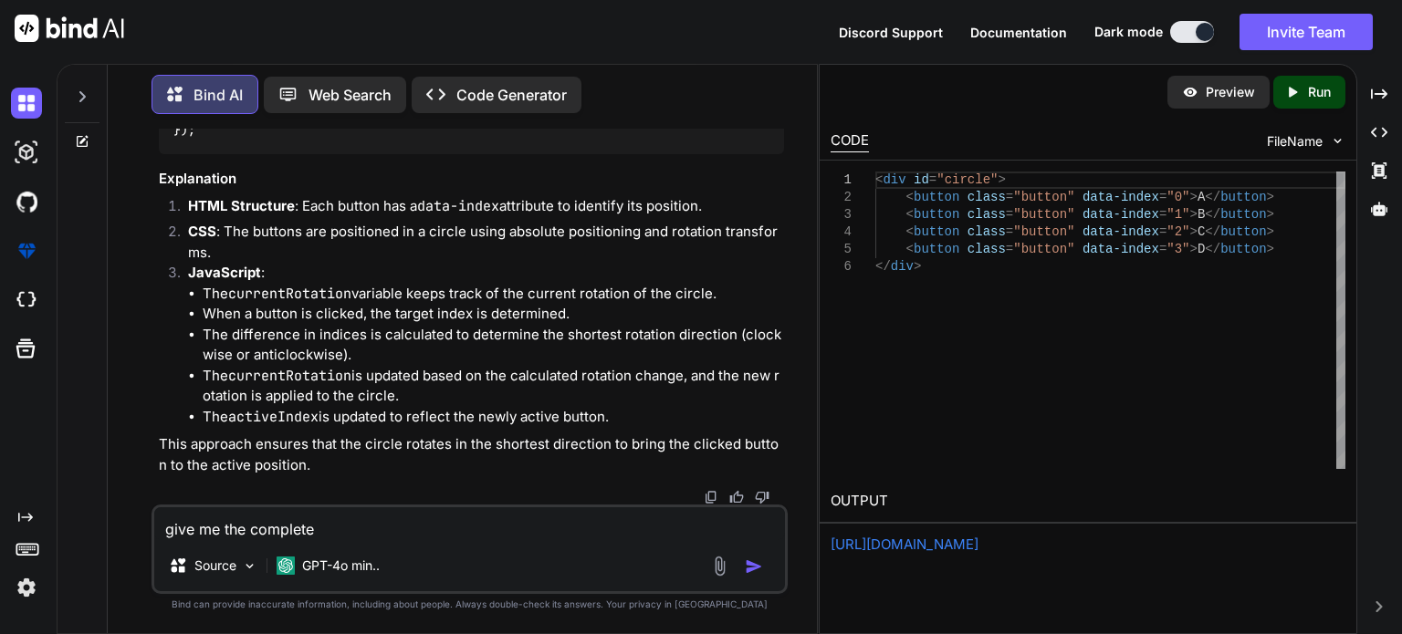
type textarea "x"
type textarea "give me the complete h"
type textarea "x"
type textarea "give me the complete hm"
type textarea "x"
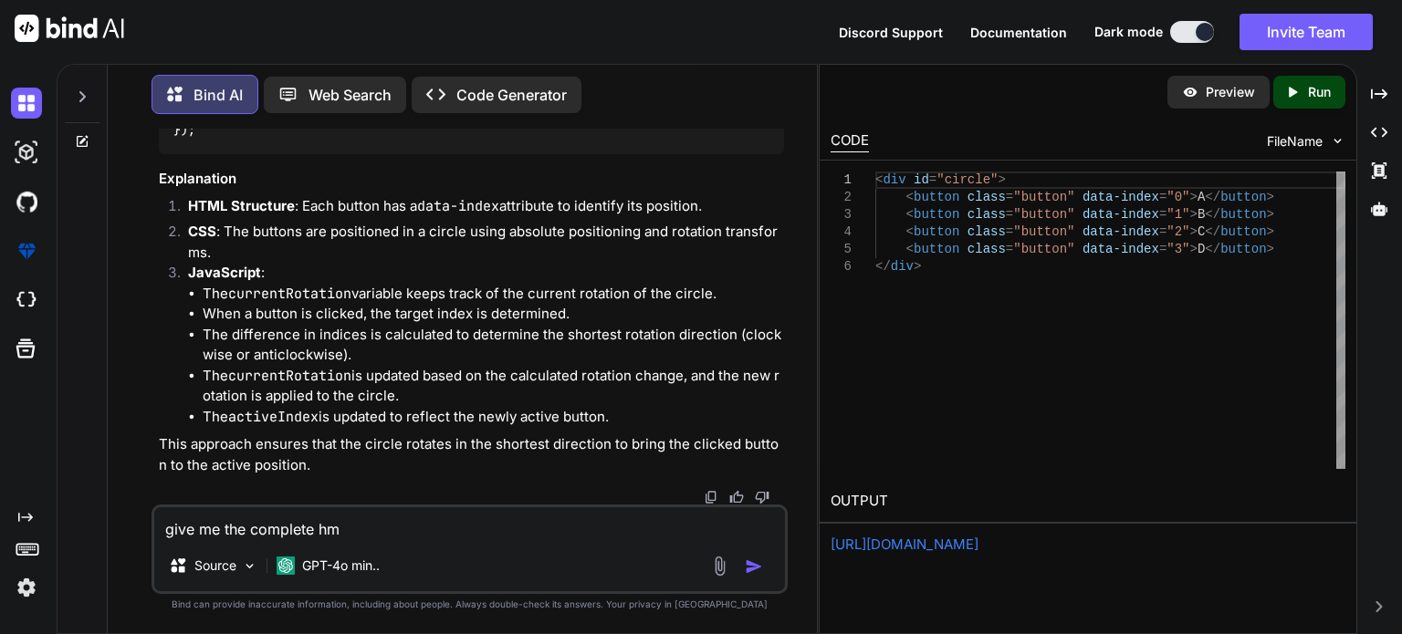
type textarea "give me the complete h"
type textarea "x"
type textarea "give me the complete"
type textarea "x"
type textarea "give me the complete c"
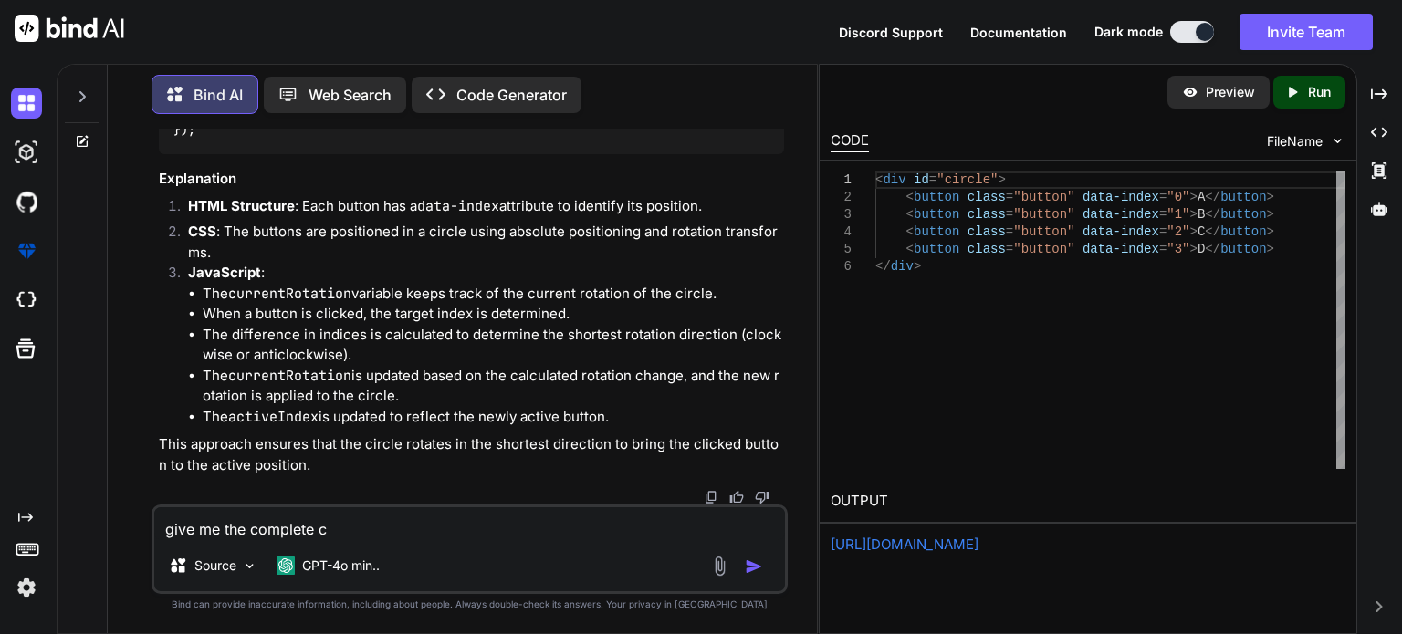
type textarea "x"
type textarea "give me the complete co"
type textarea "x"
type textarea "give me the complete cod"
type textarea "x"
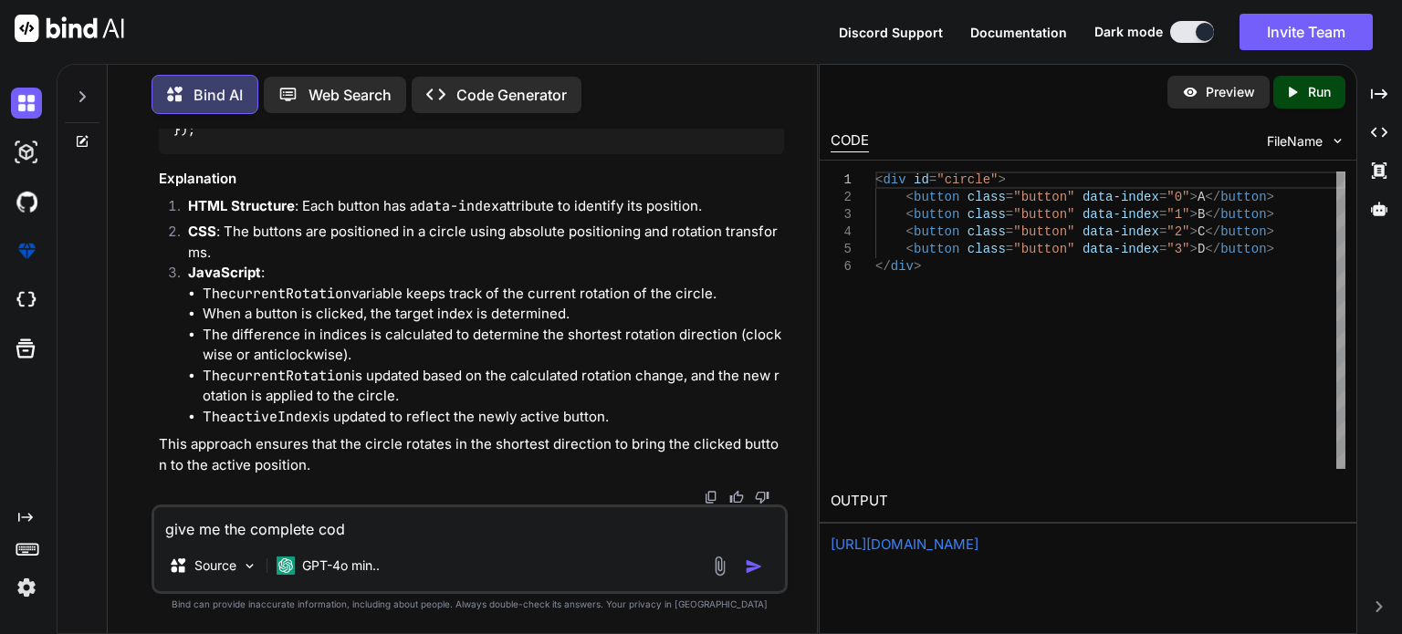
type textarea "give me the complete code"
type textarea "x"
type textarea "give me the complete code"
type textarea "x"
type textarea "give me the complete code"
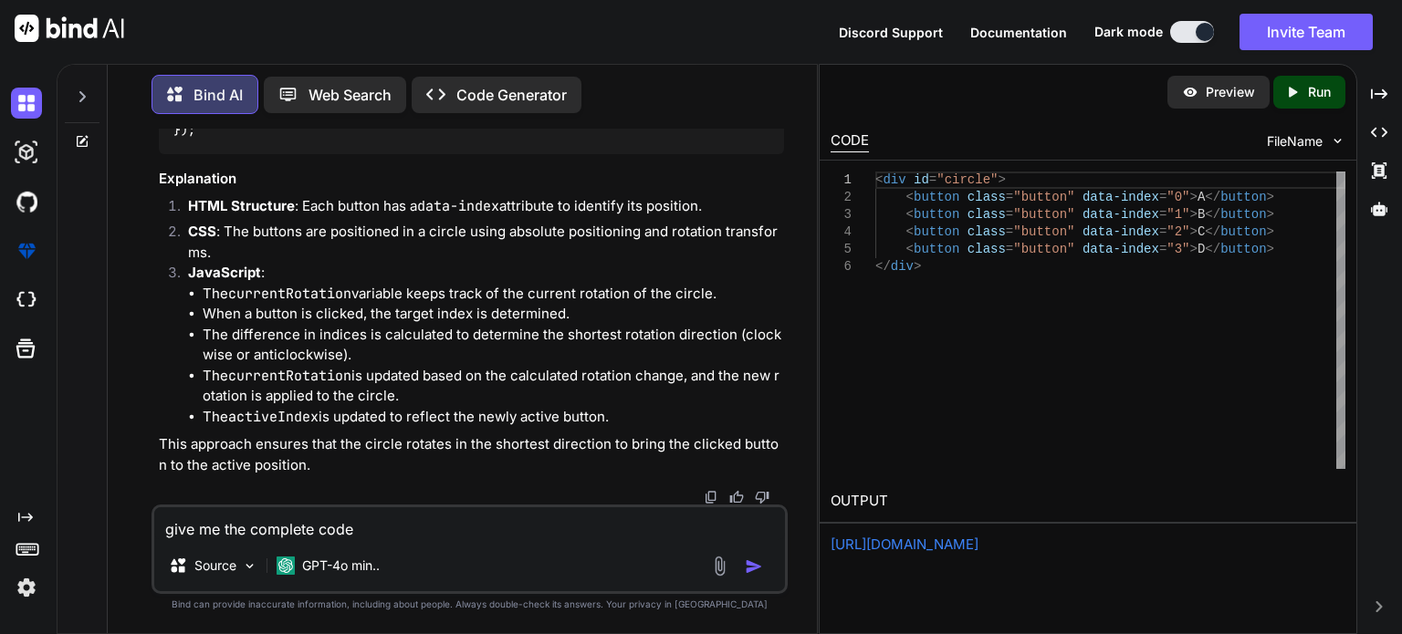
type textarea "x"
type textarea "give me the complete cod"
type textarea "x"
type textarea "give me the complete co"
type textarea "x"
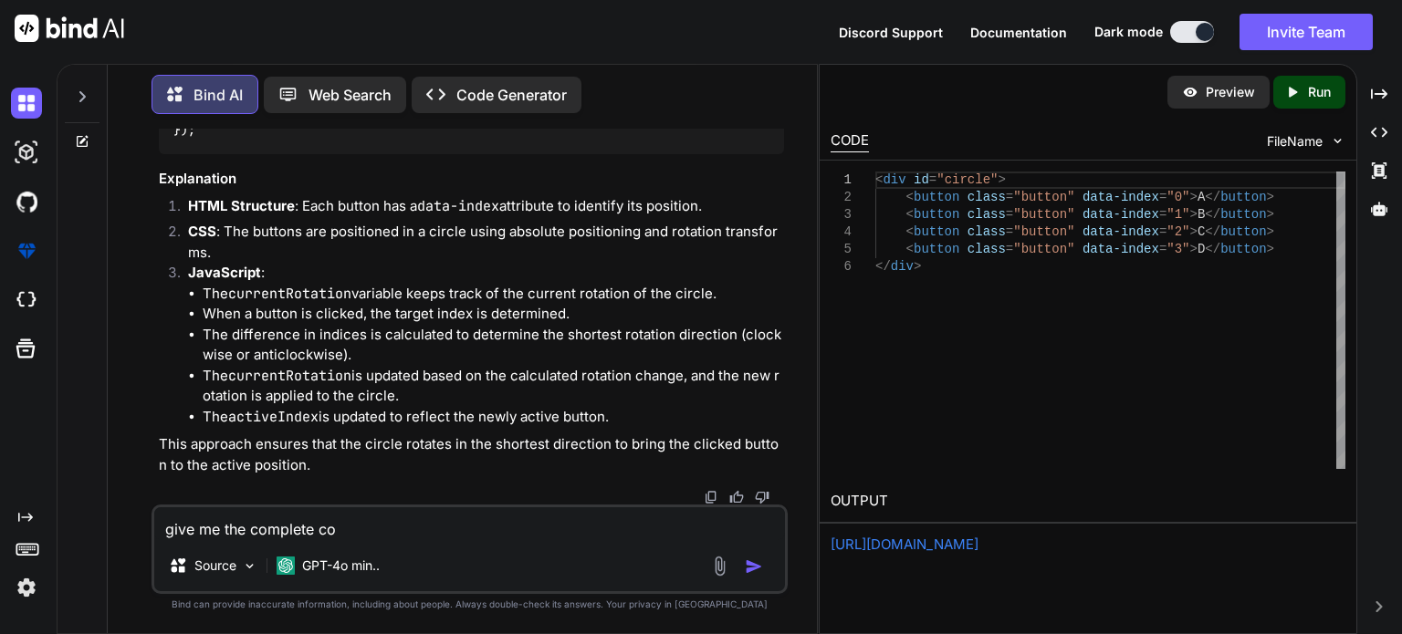
type textarea "give me the complete c"
type textarea "x"
type textarea "give me the complete"
type textarea "x"
type textarea "give me the complete h"
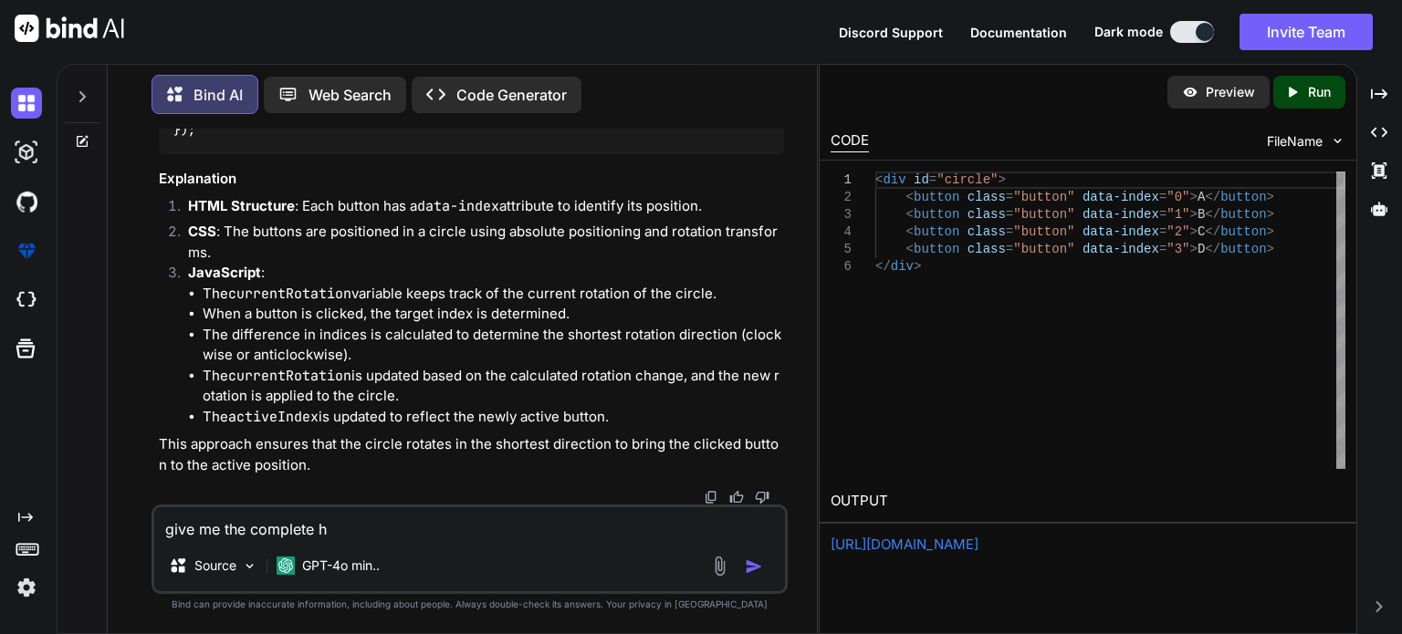
type textarea "x"
type textarea "give me the complete ht"
type textarea "x"
type textarea "give me the complete htm"
type textarea "x"
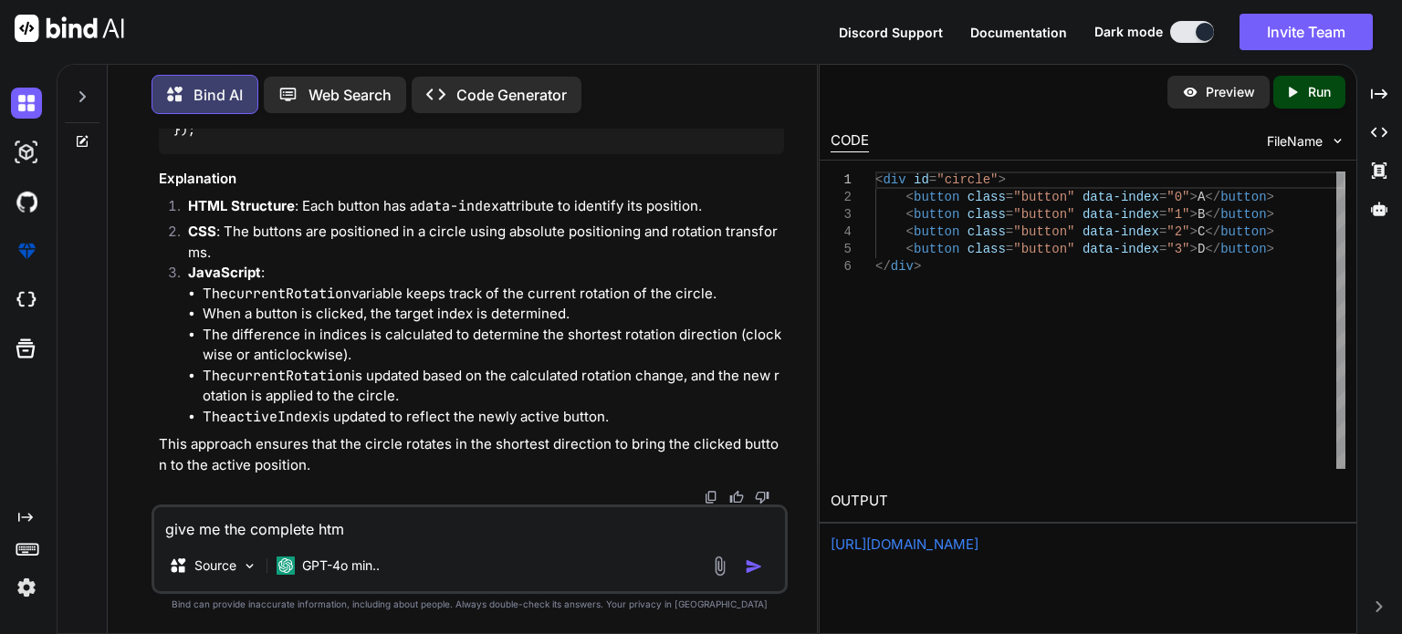
type textarea "give me the complete html"
type textarea "x"
type textarea "give me the complete html"
type textarea "x"
type textarea "give me the complete html c"
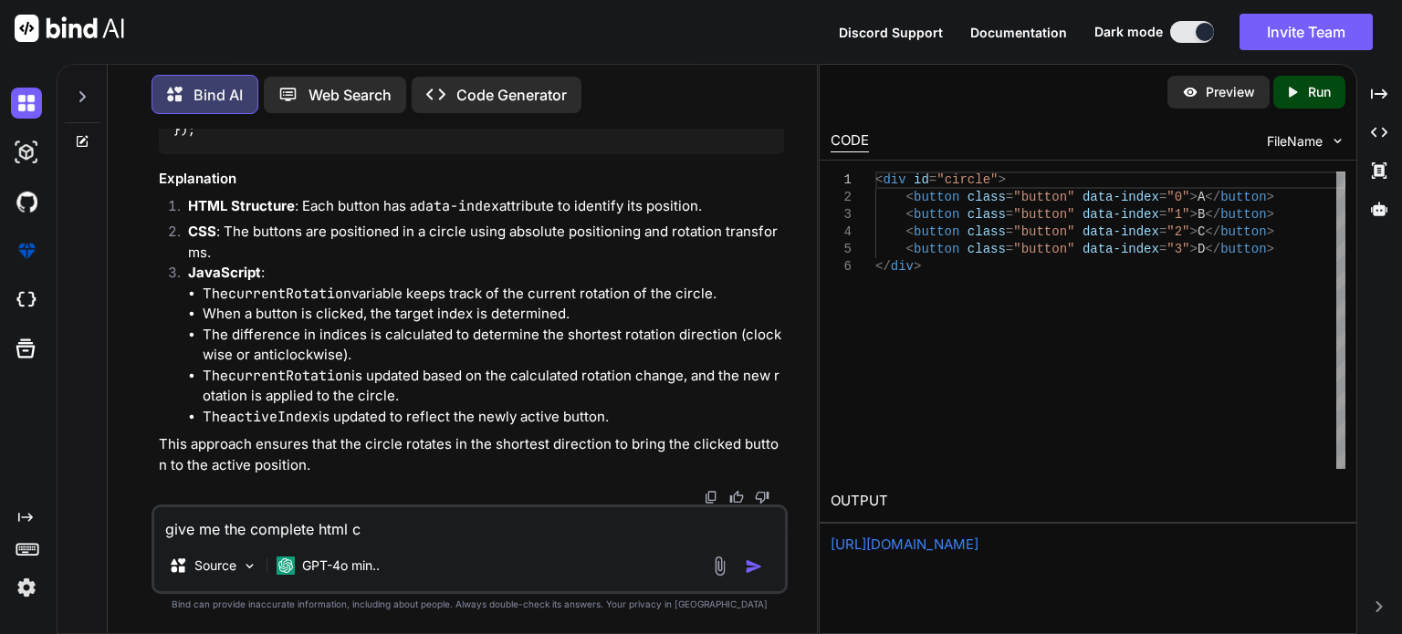
type textarea "x"
type textarea "give me the complete html cs"
type textarea "x"
type textarea "give me the complete html css"
type textarea "x"
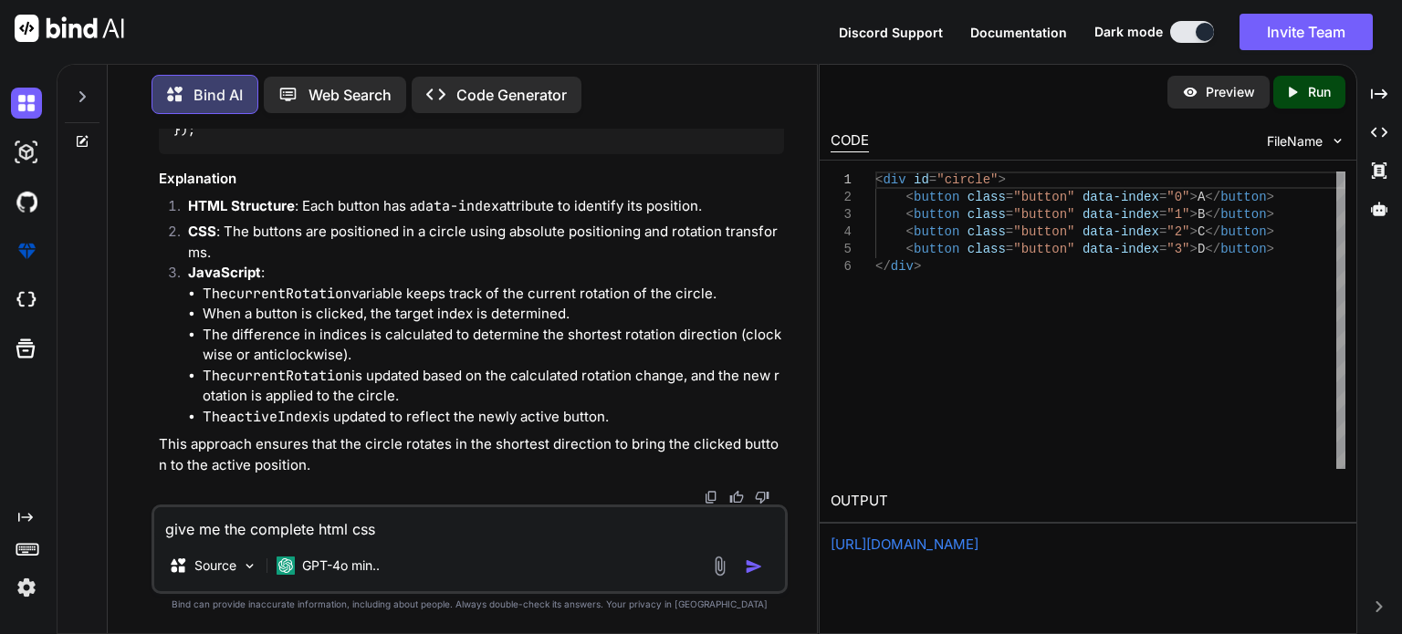
type textarea "give me the complete html css"
type textarea "x"
type textarea "give me the complete html css j"
type textarea "x"
type textarea "give me the complete html css js"
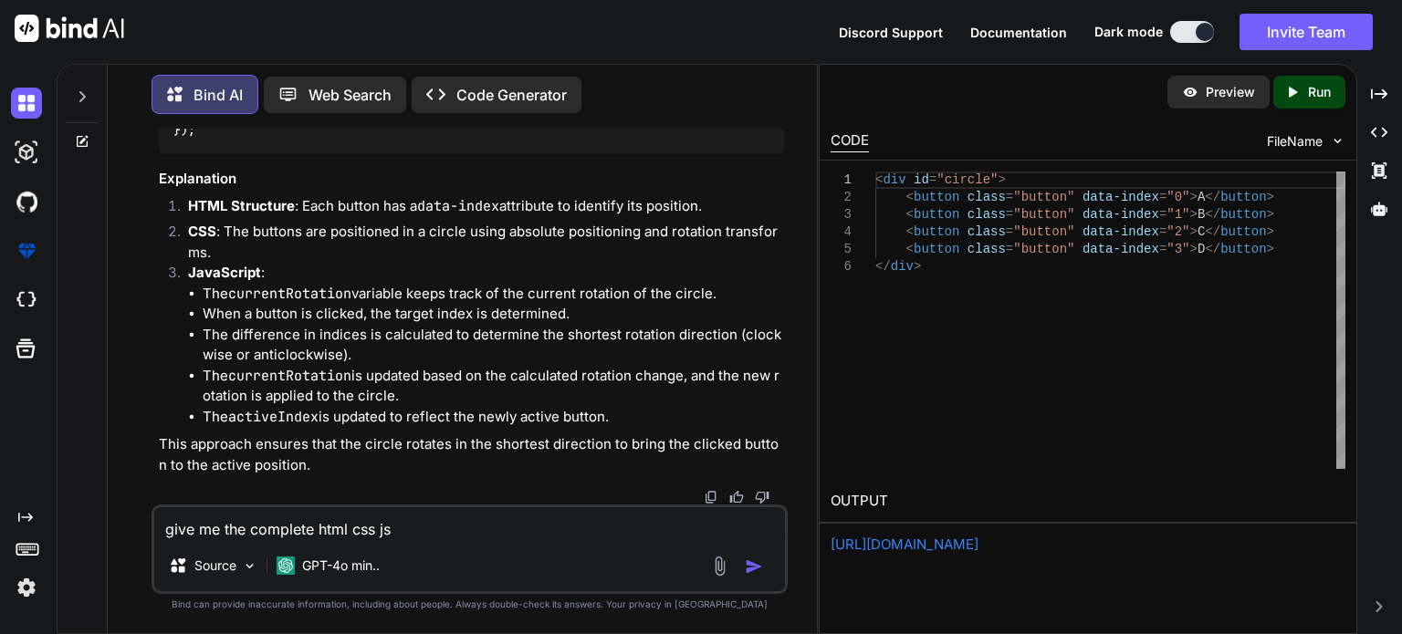
type textarea "x"
type textarea "give me the complete html css js"
type textarea "x"
type textarea "give me the complete html css js c"
type textarea "x"
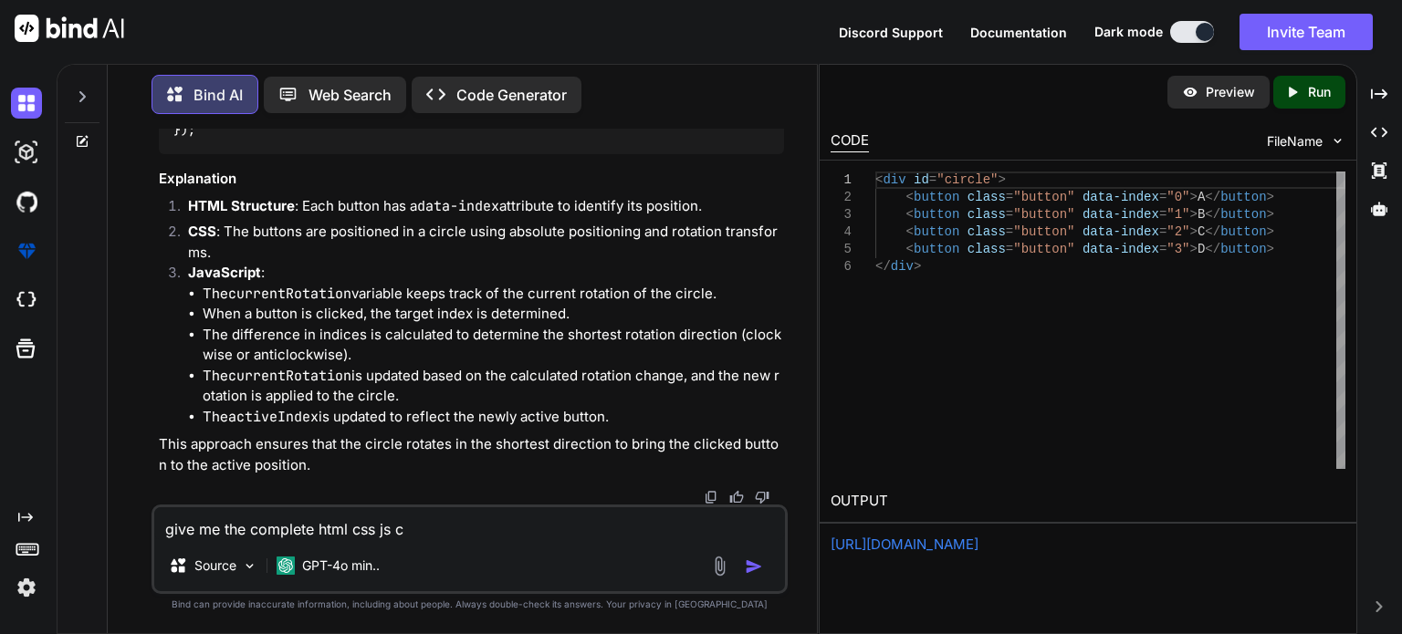
type textarea "give me the complete html css js co"
type textarea "x"
type textarea "give me the complete html css js cod"
type textarea "x"
type textarea "give me the complete html css js code"
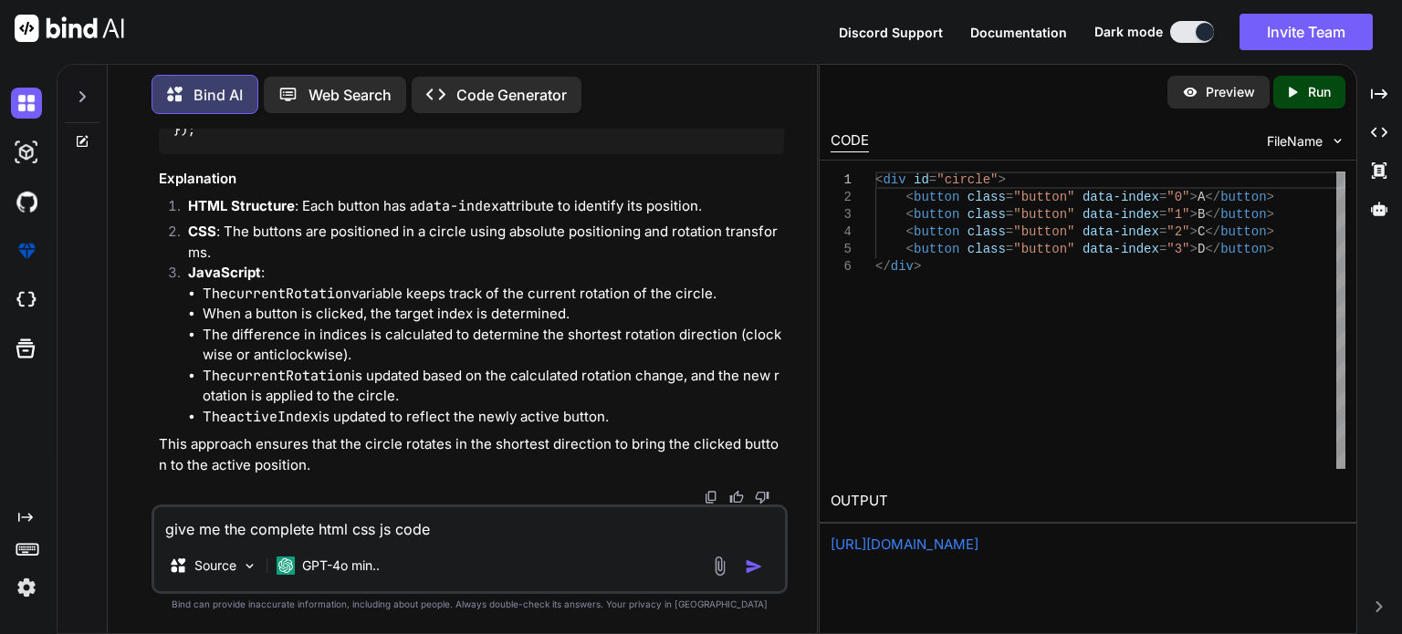
type textarea "x"
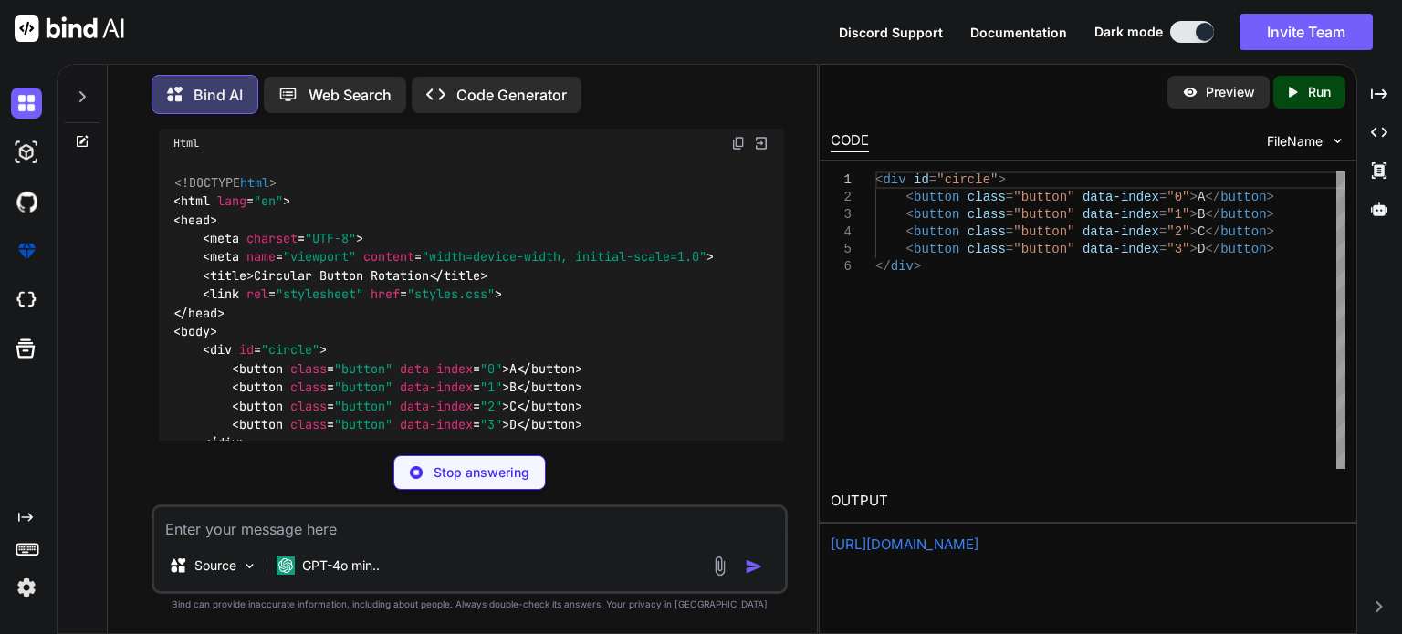
scroll to position [1914, 0]
type textarea "x"
type textarea "<div id="circle"> <button class="button" data-index="0">A</button> <button clas…"
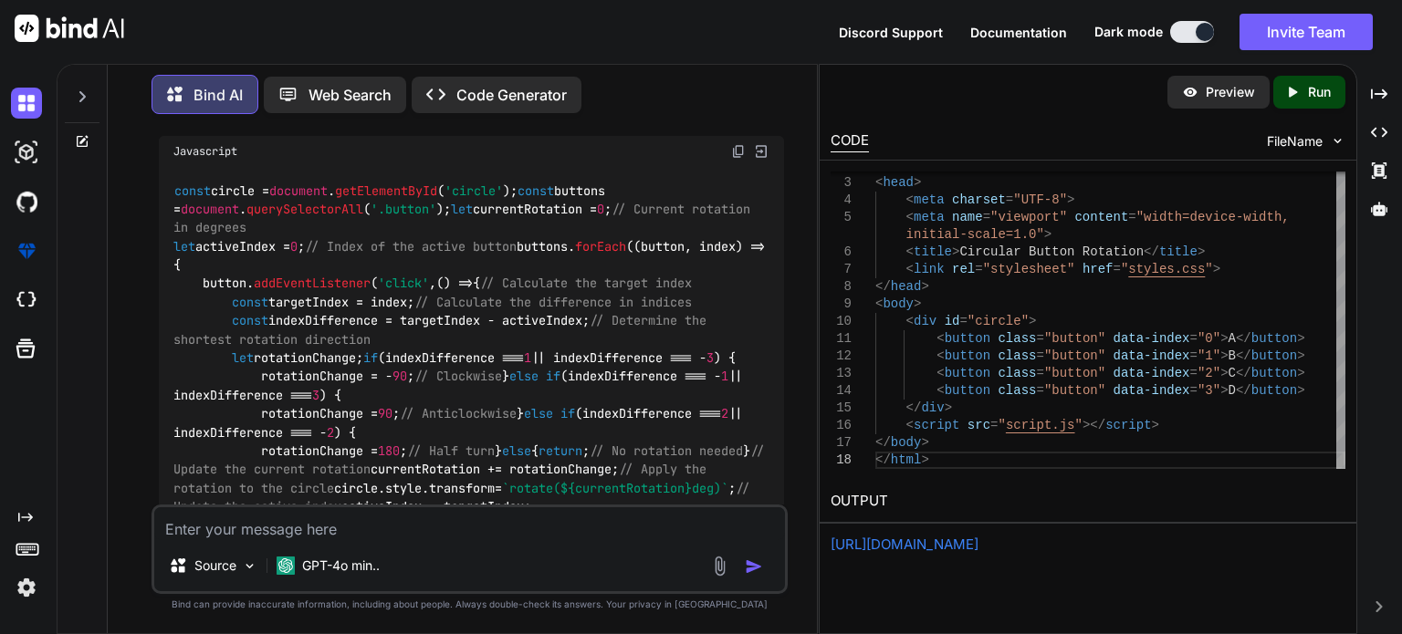
scroll to position [2670, 0]
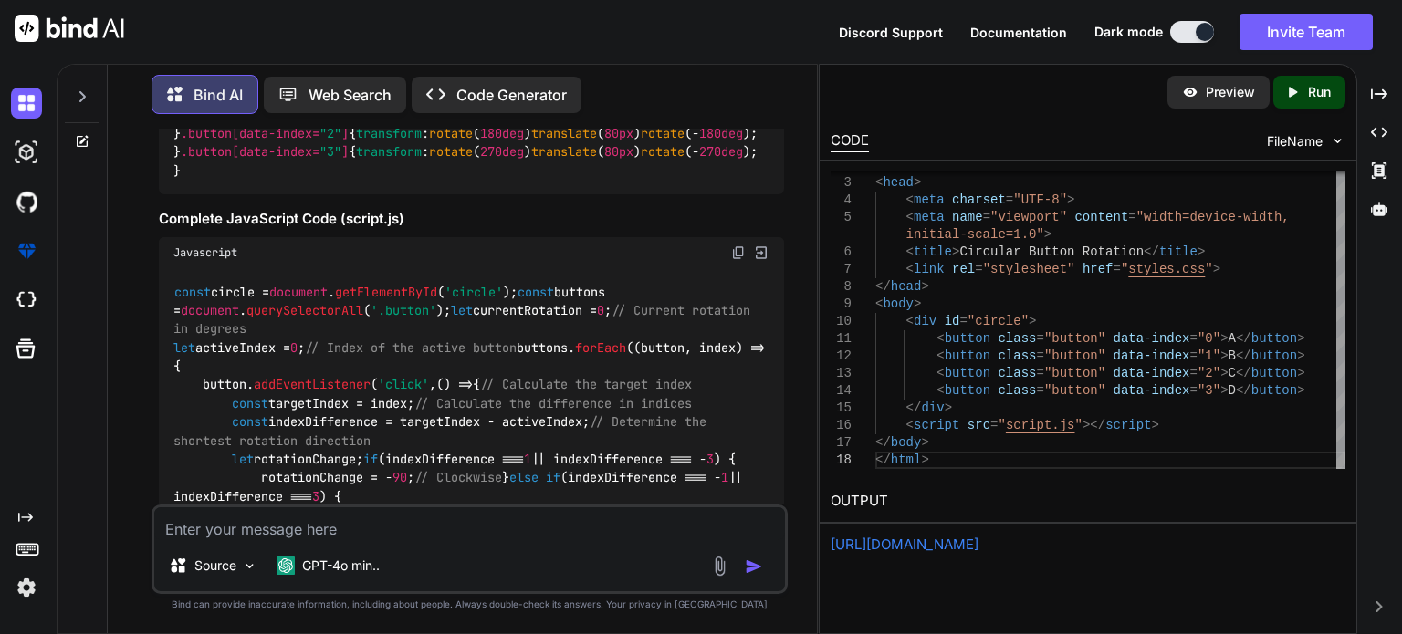
scroll to position [2404, 0]
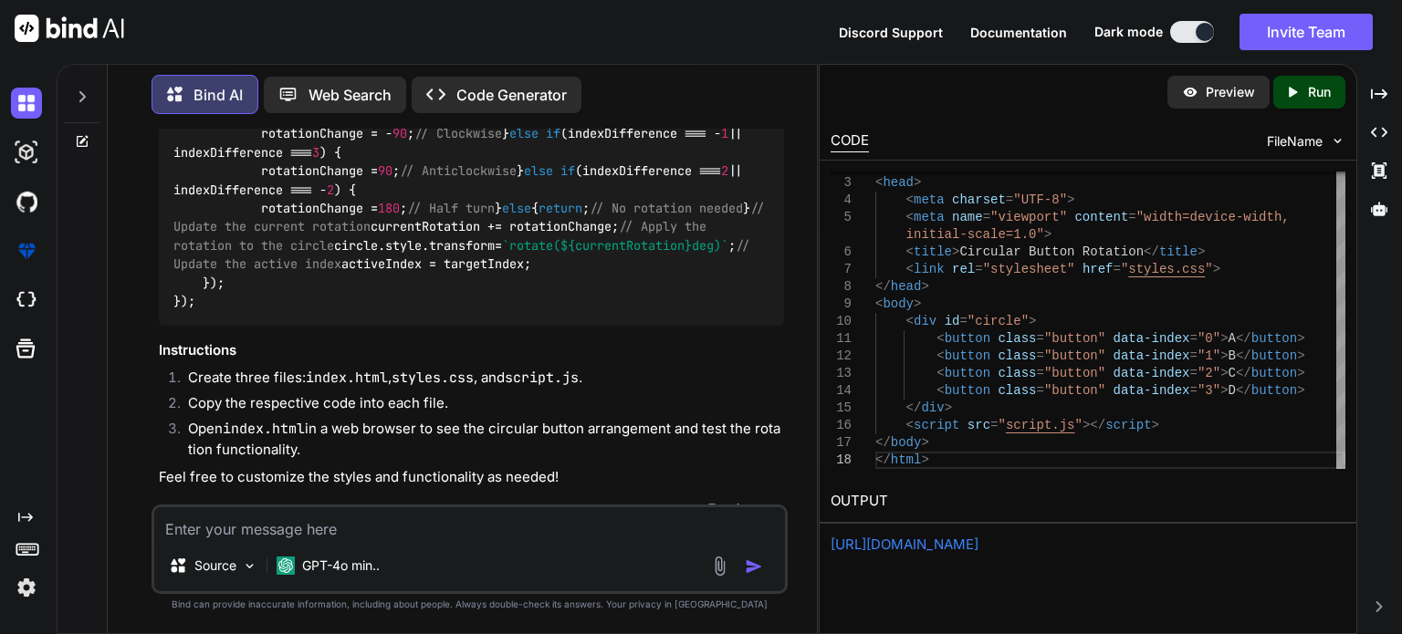
scroll to position [2921, 0]
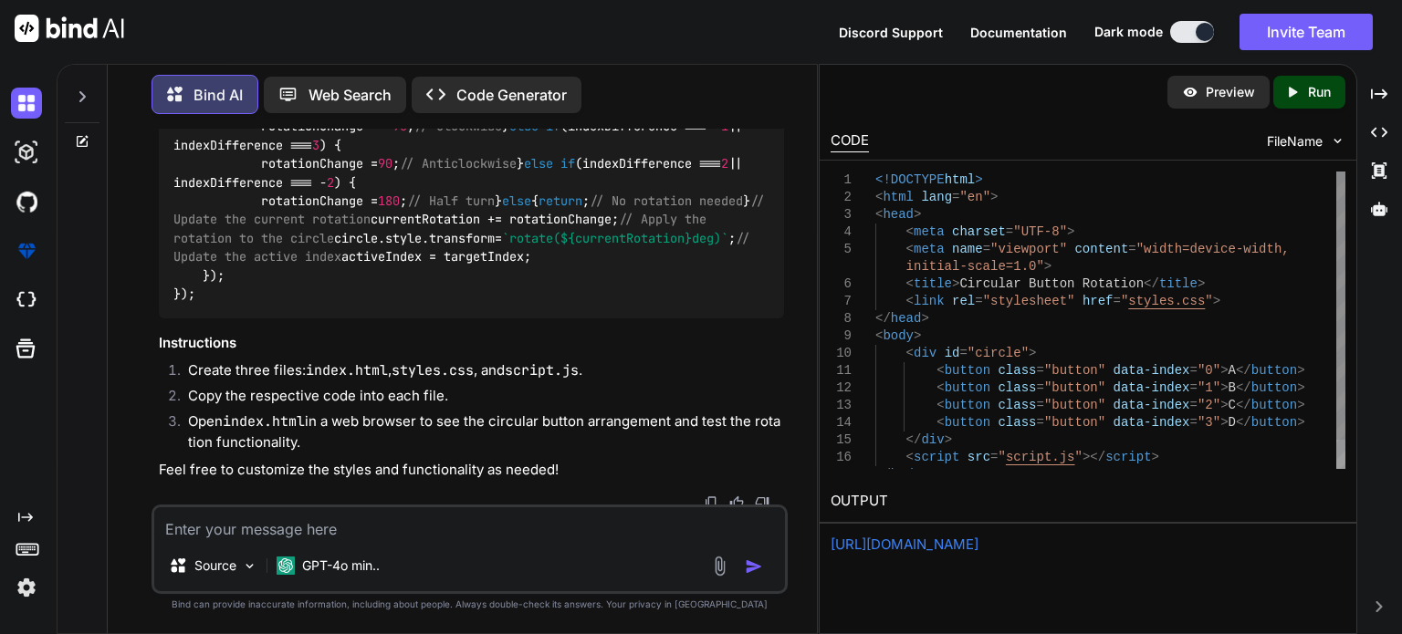
click at [1168, 320] on div "< html lang = "en" > < head > < meta charset = "UTF-8" > < meta name = "viewpor…" at bounding box center [1110, 337] width 470 height 330
type textarea "<!DOCTYPE html> <html lang="en"> <head> <meta charset="UTF-8"> <meta name="view…"
